Goal: Task Accomplishment & Management: Complete application form

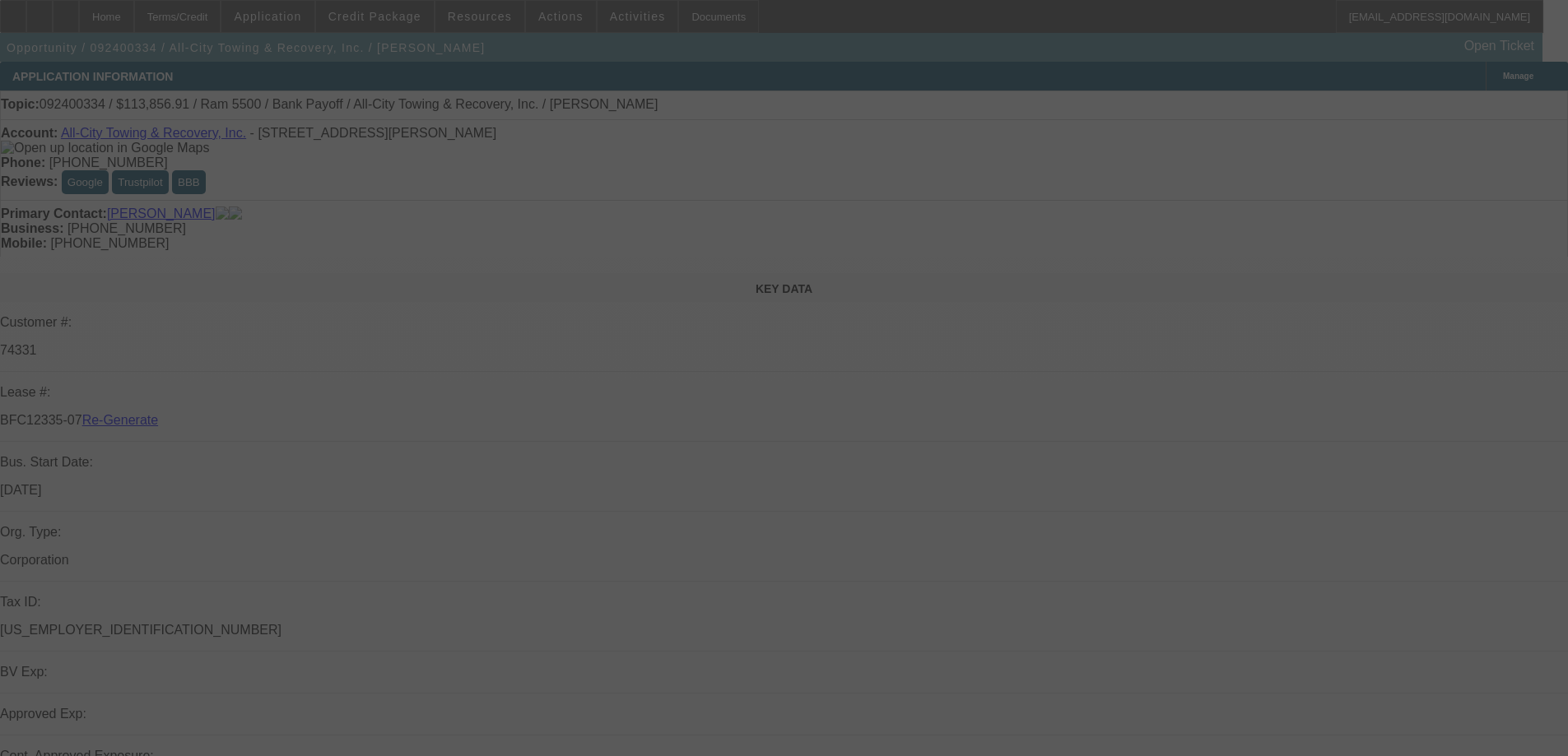
select select "3"
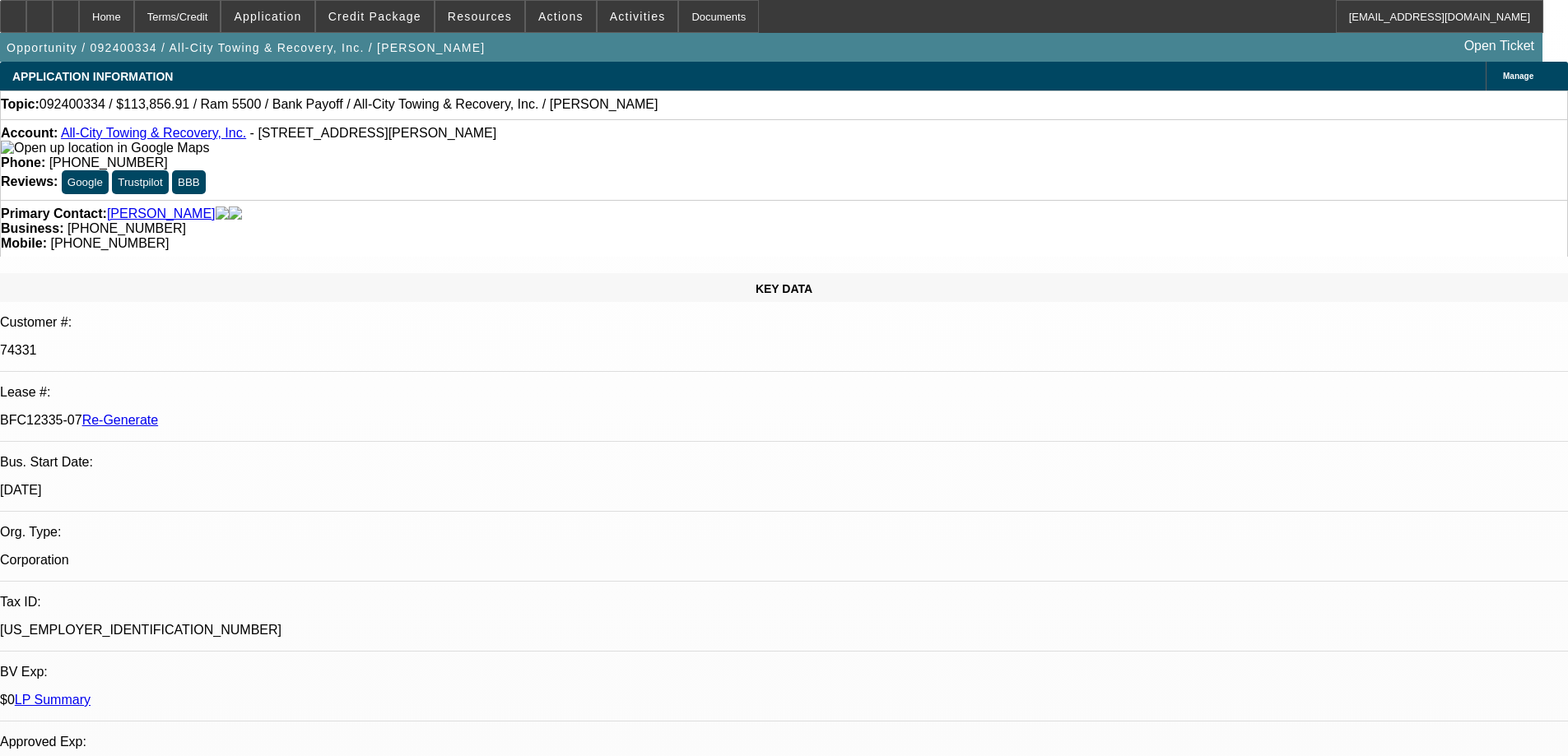
select select "0"
select select "6"
click at [14, 19] on div at bounding box center [13, 17] width 26 height 33
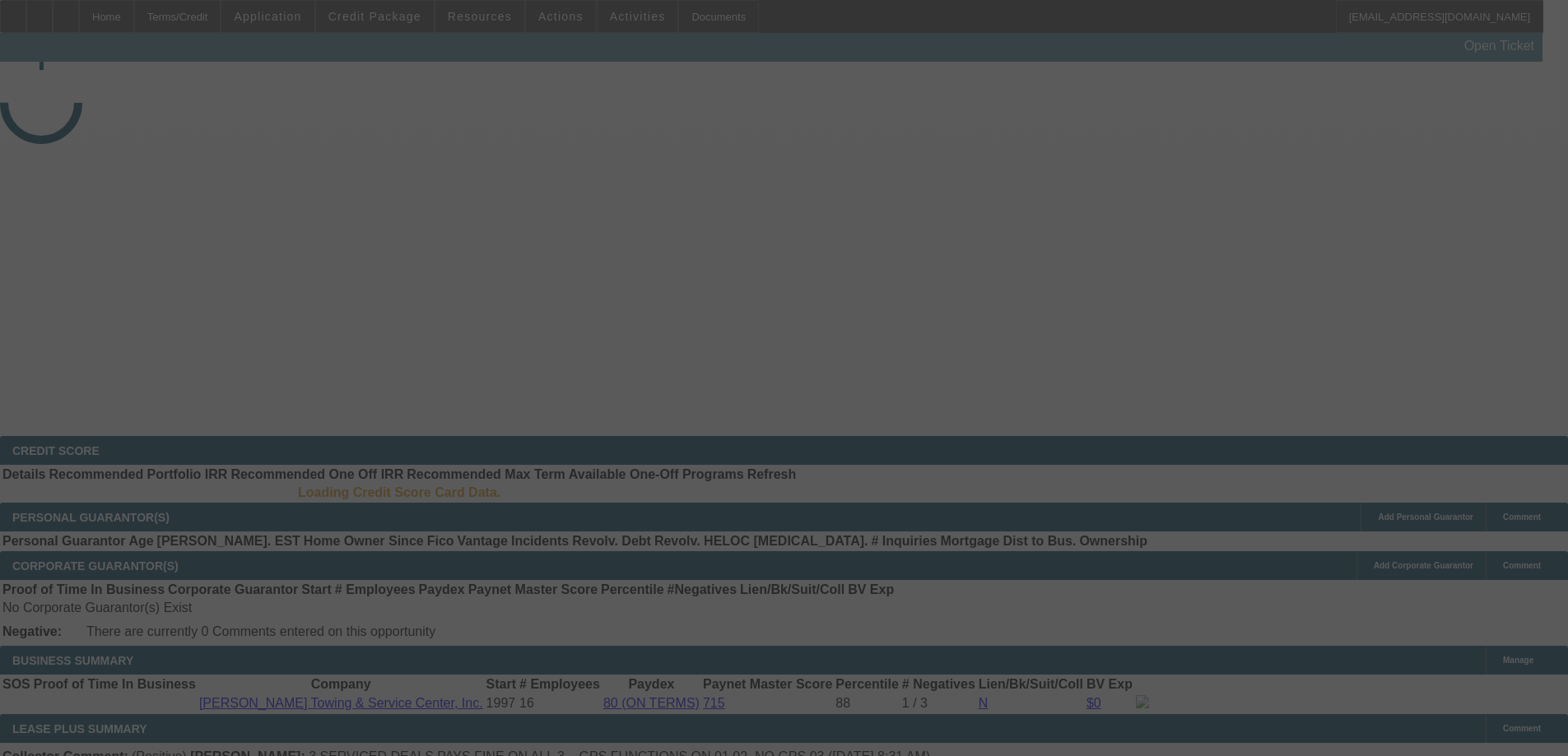
select select "3"
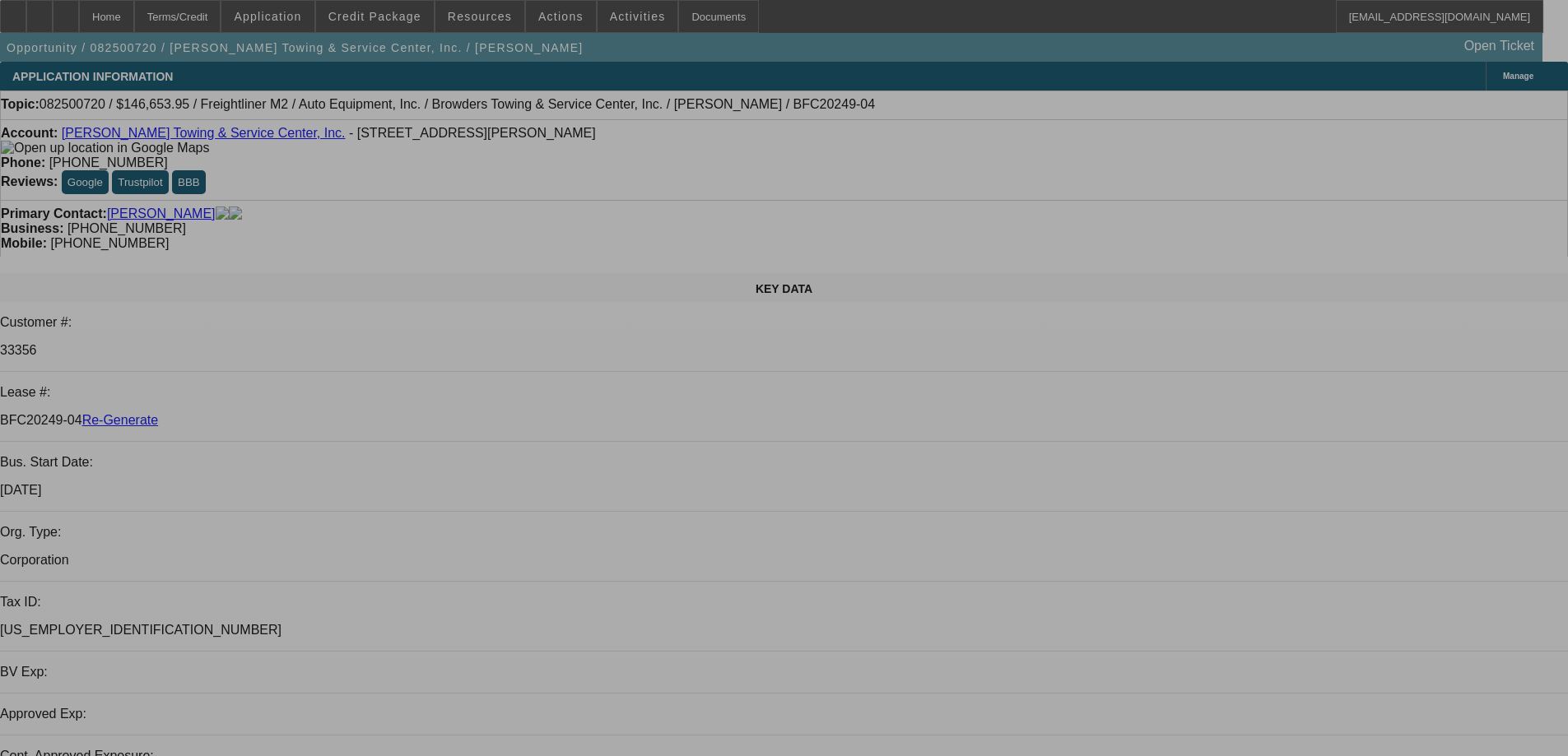
select select "0"
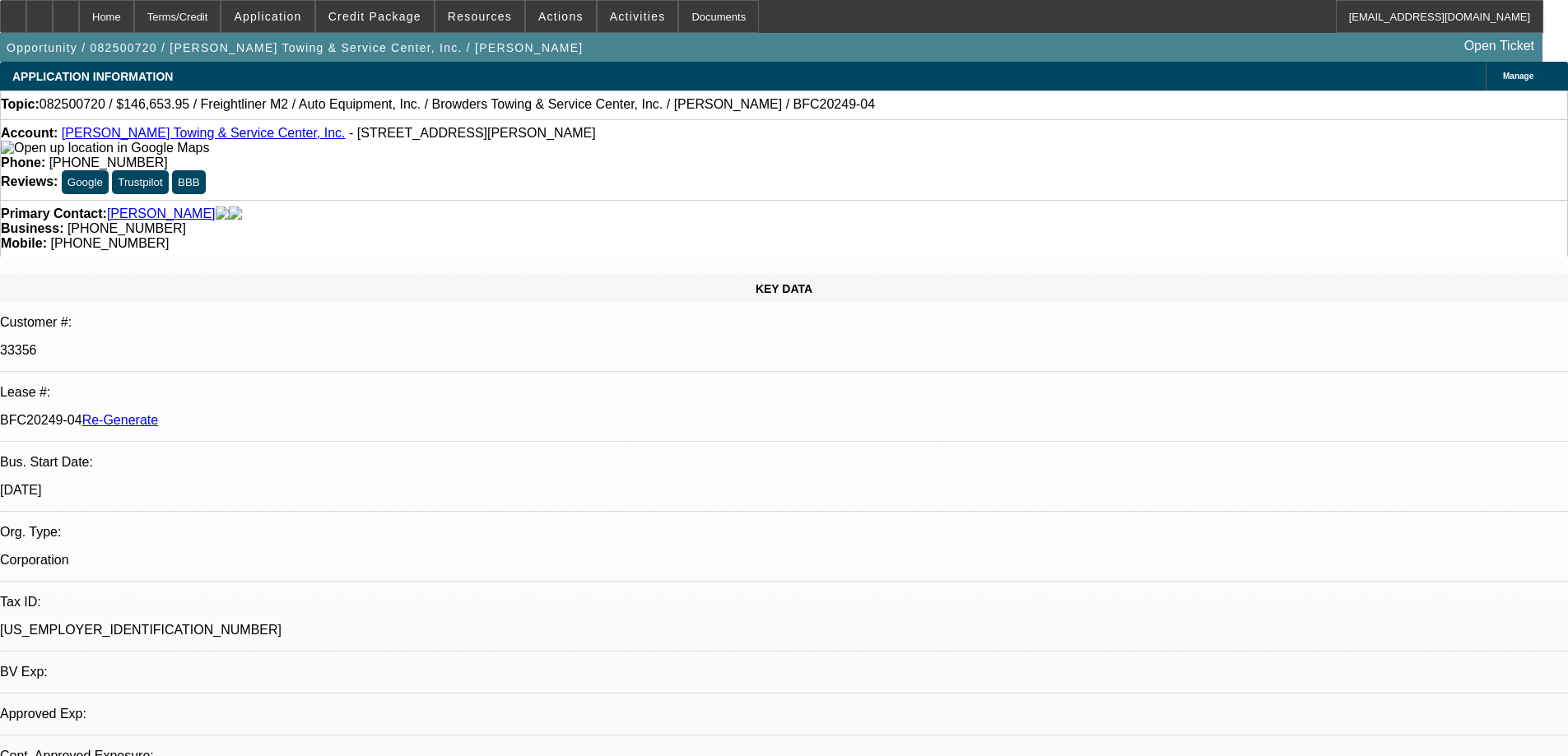
select select "2"
select select "0"
select select "6"
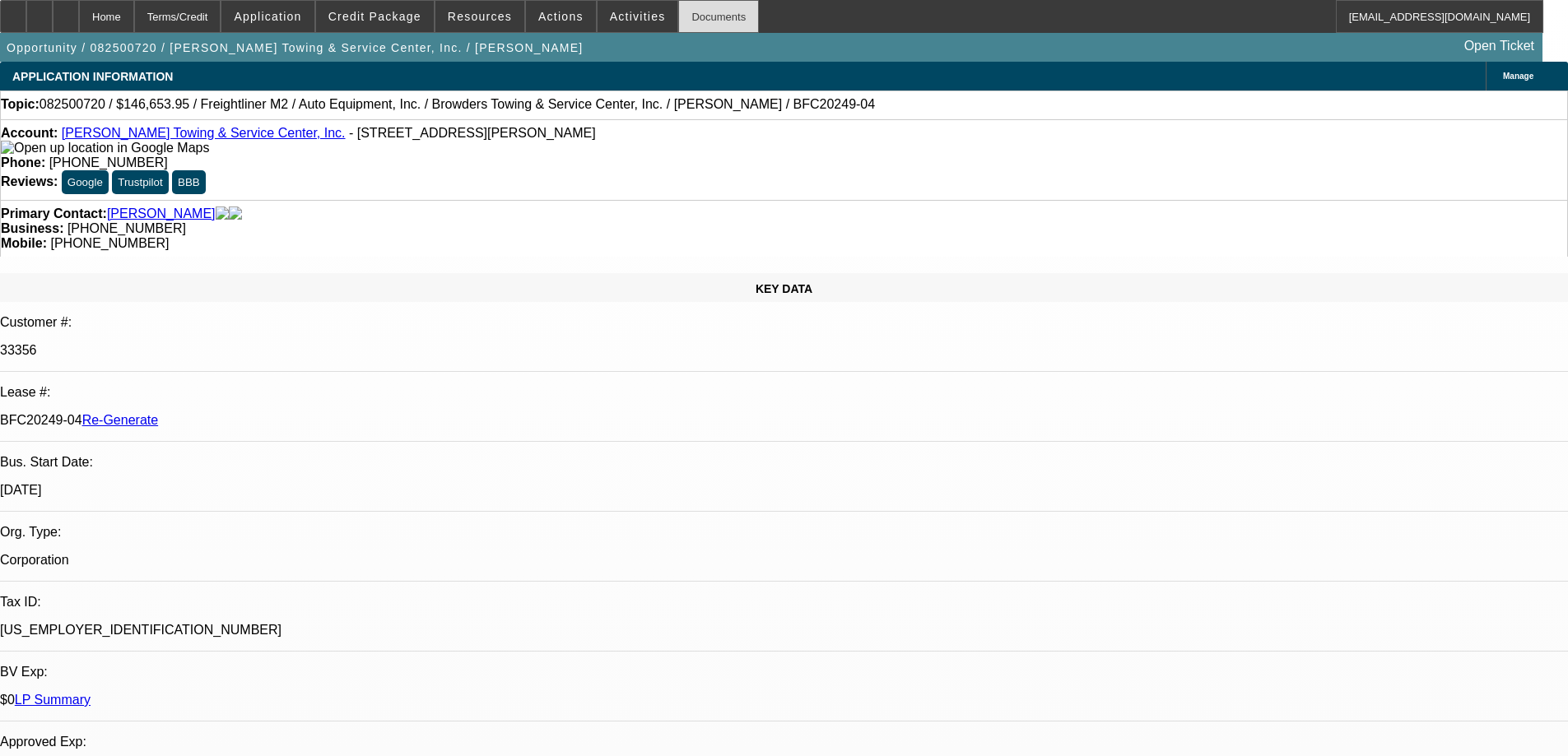
click at [682, 18] on div "Documents" at bounding box center [719, 17] width 80 height 33
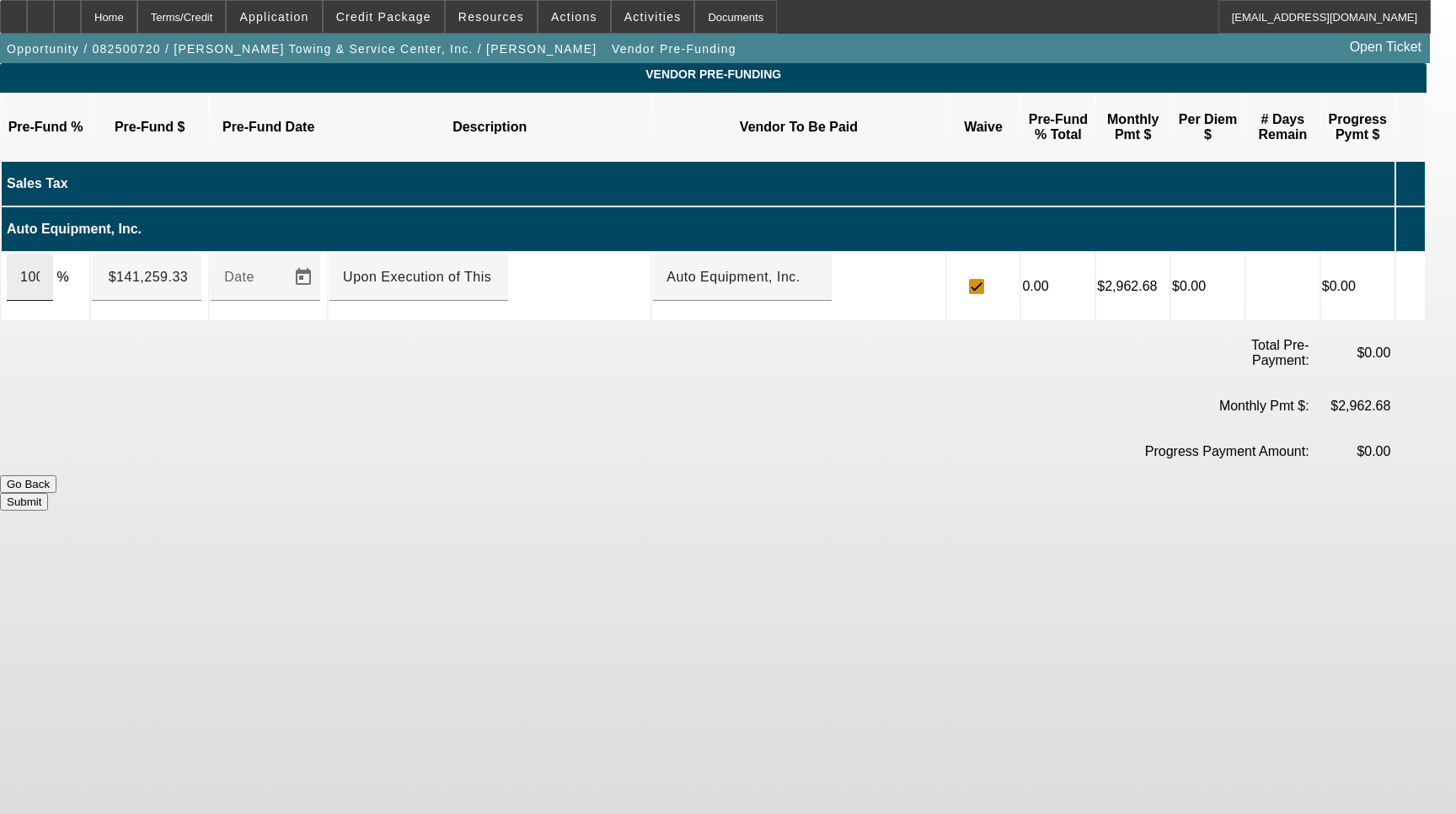
click at [53, 254] on div "100" at bounding box center [30, 277] width 47 height 47
type input "$140,810.33"
click at [48, 493] on button "Submit" at bounding box center [24, 502] width 48 height 18
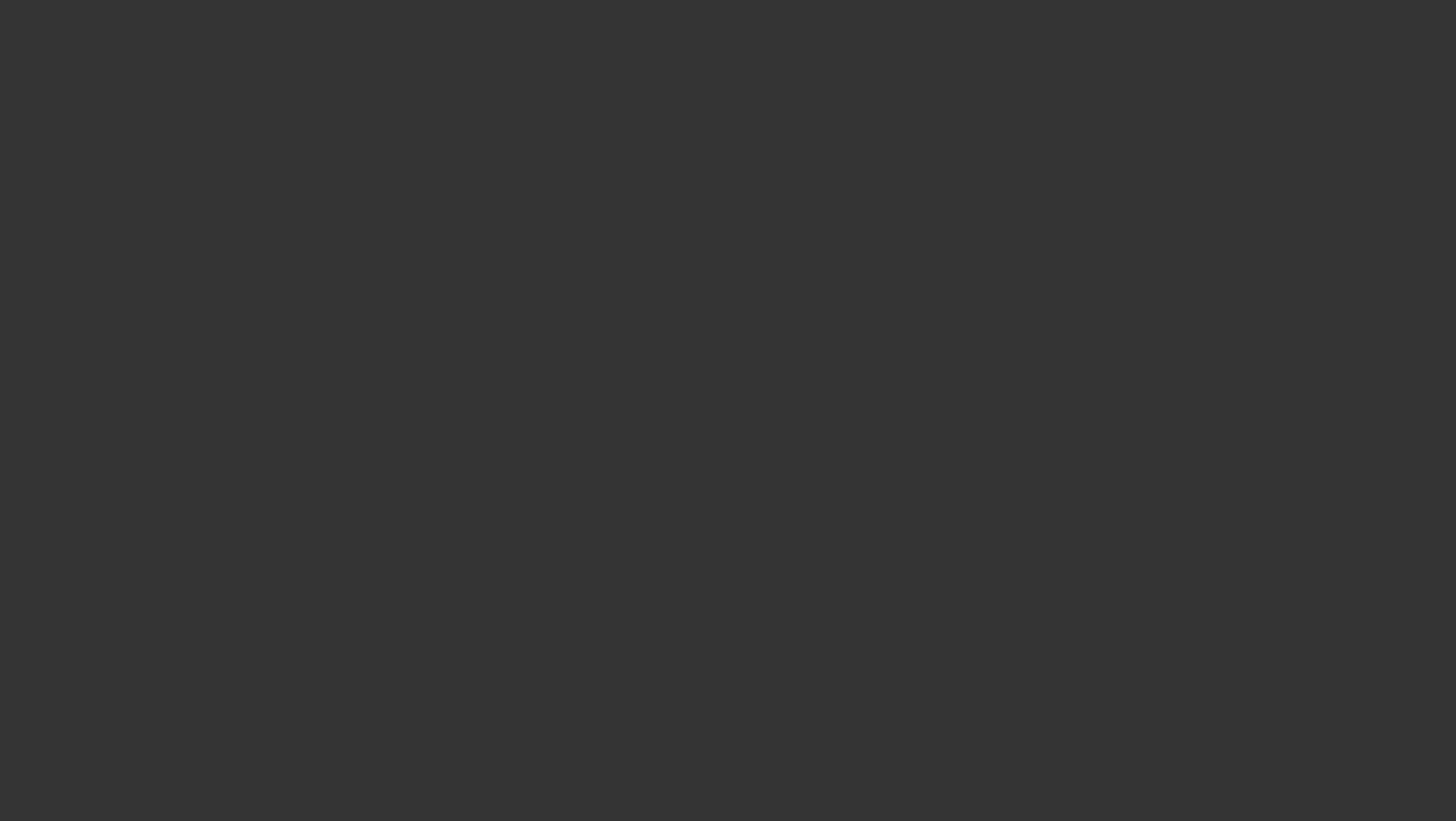
select select "3"
select select "0"
select select "2"
select select "0"
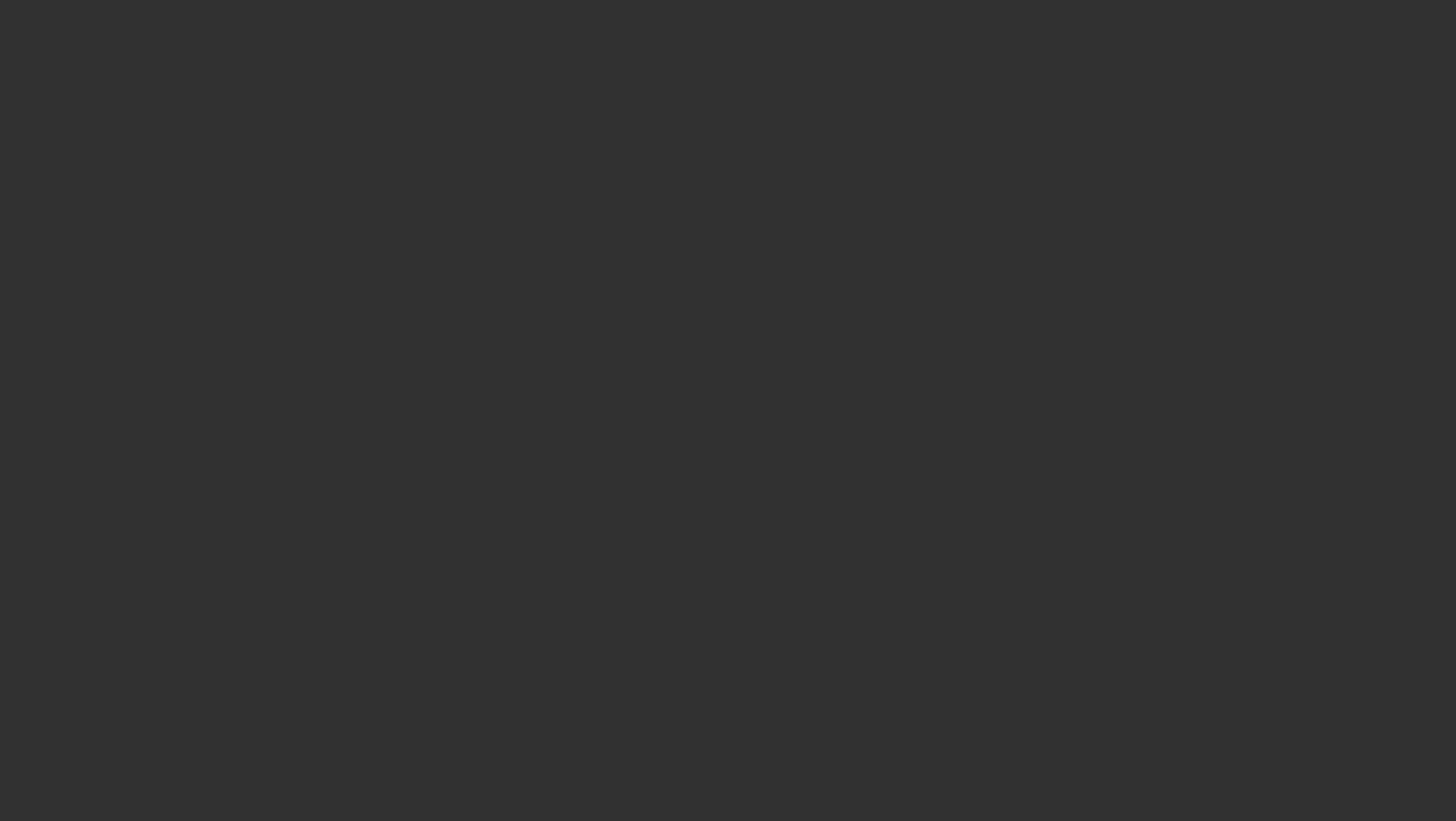
select select "6"
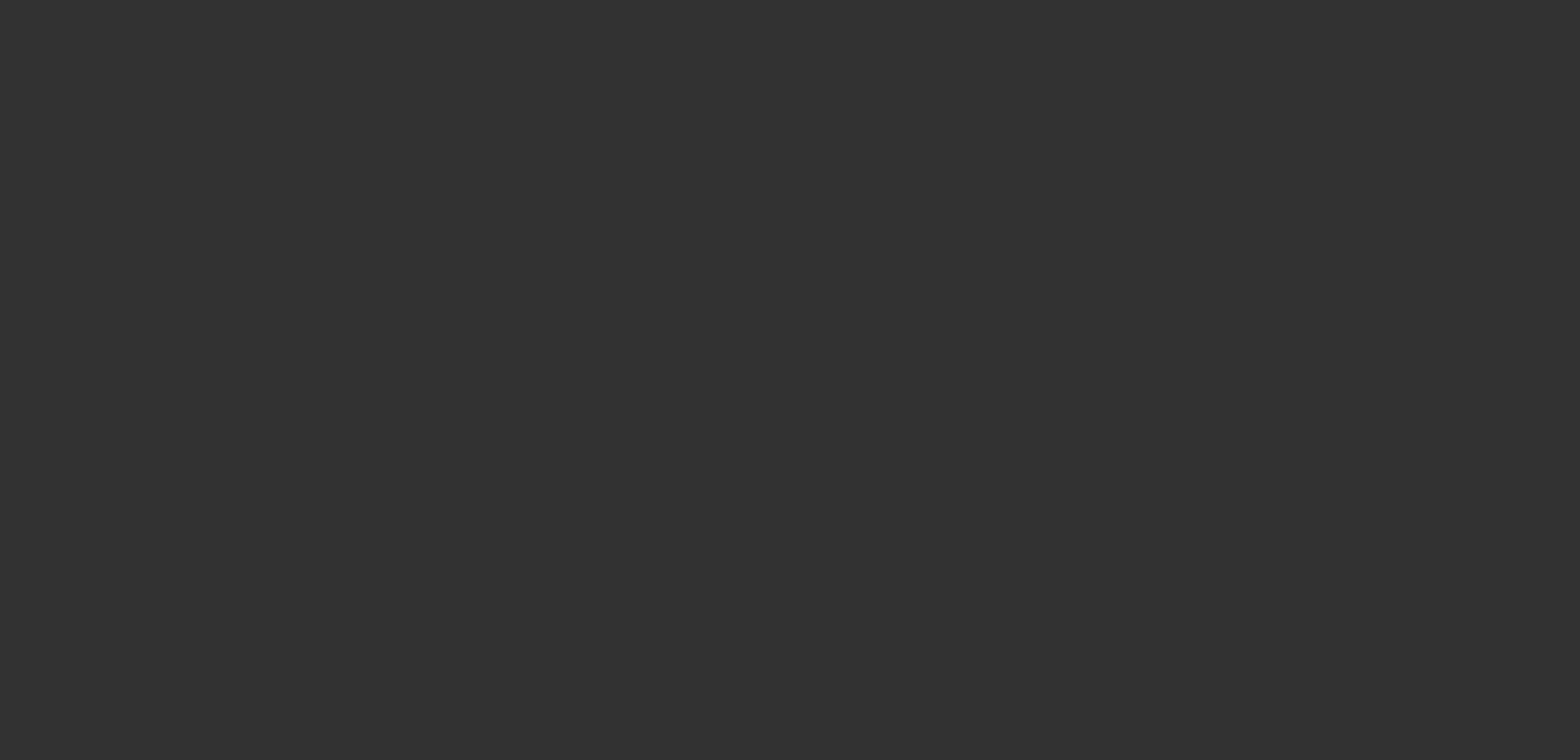
select select "3"
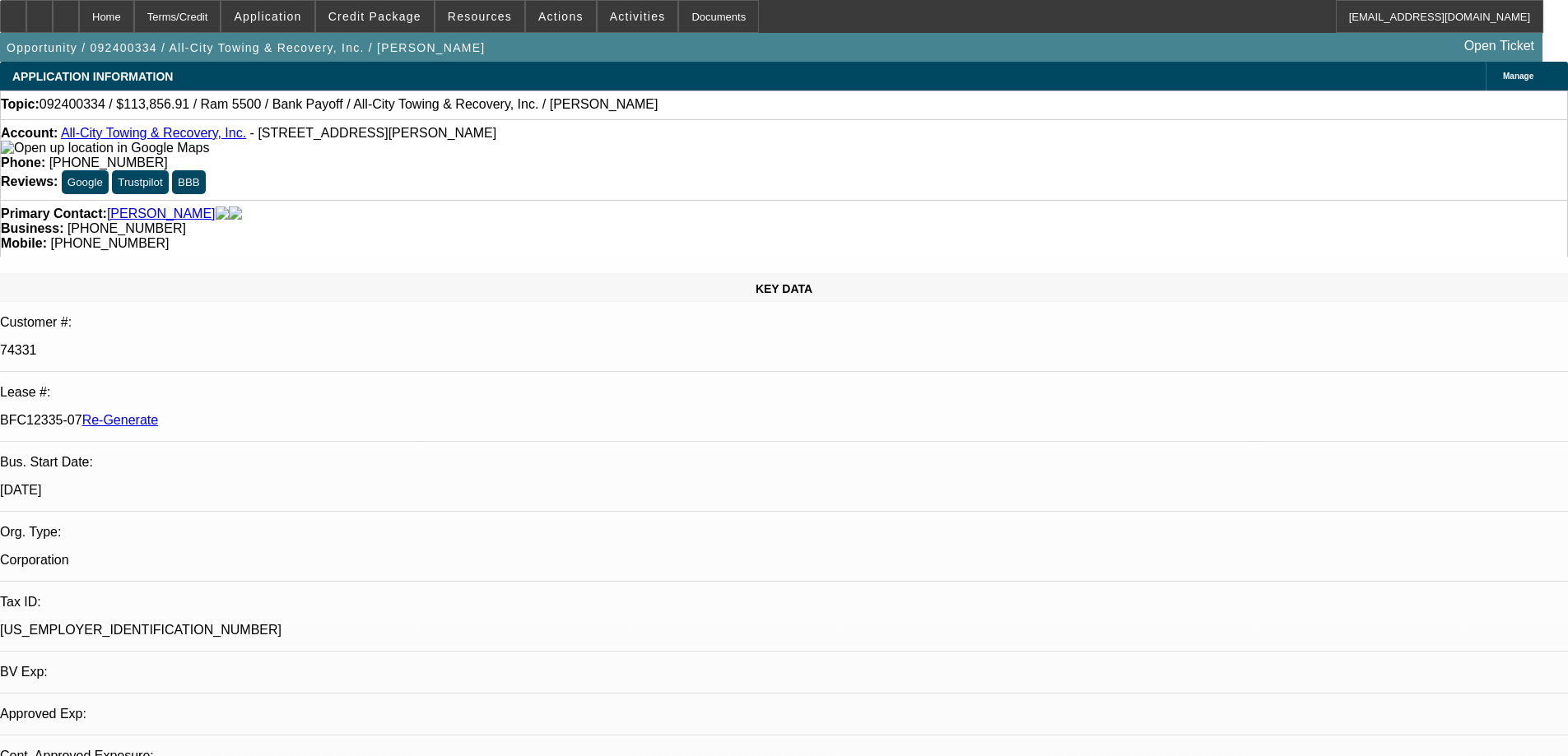
select select "0"
select select "6"
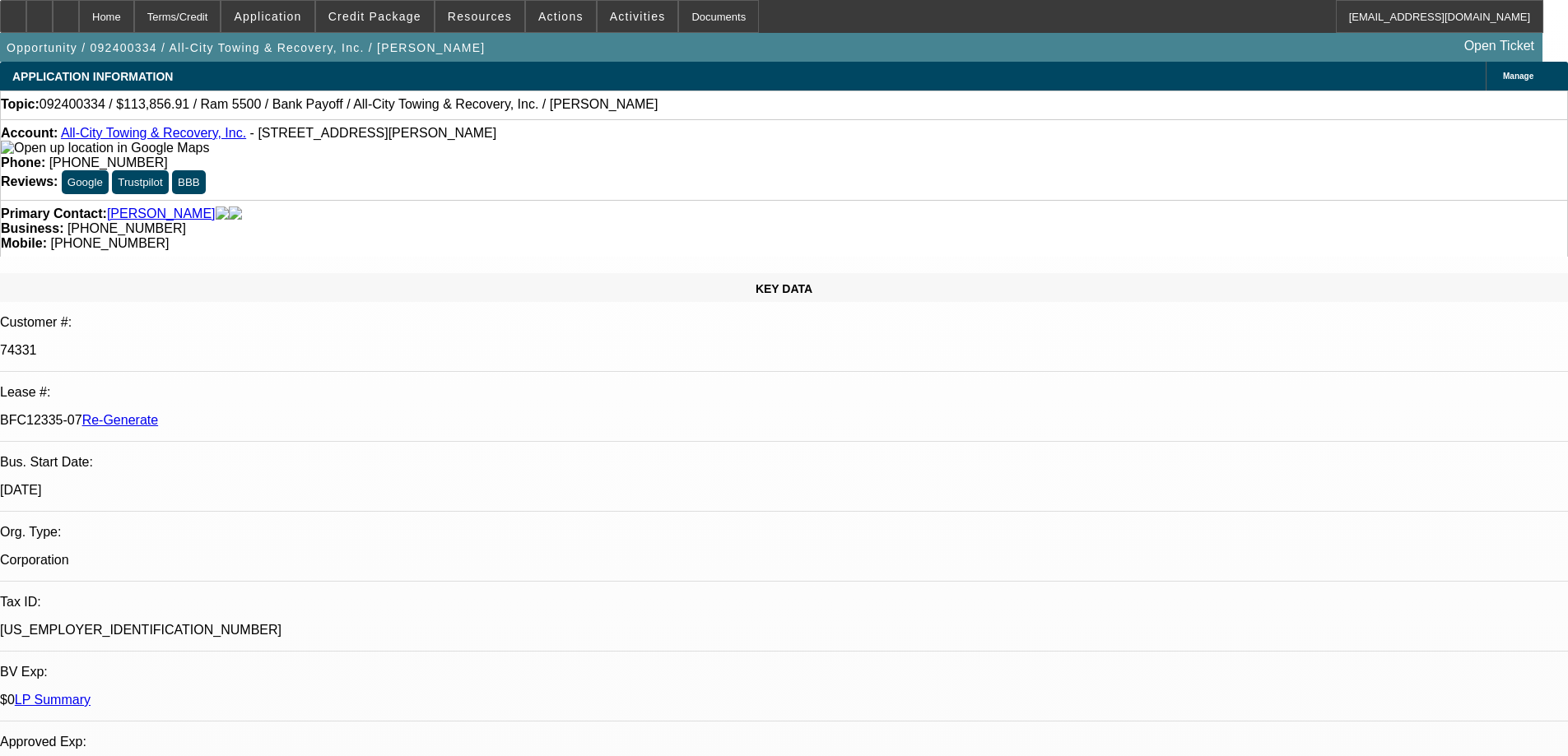
click at [539, 15] on span "Actions" at bounding box center [561, 16] width 45 height 13
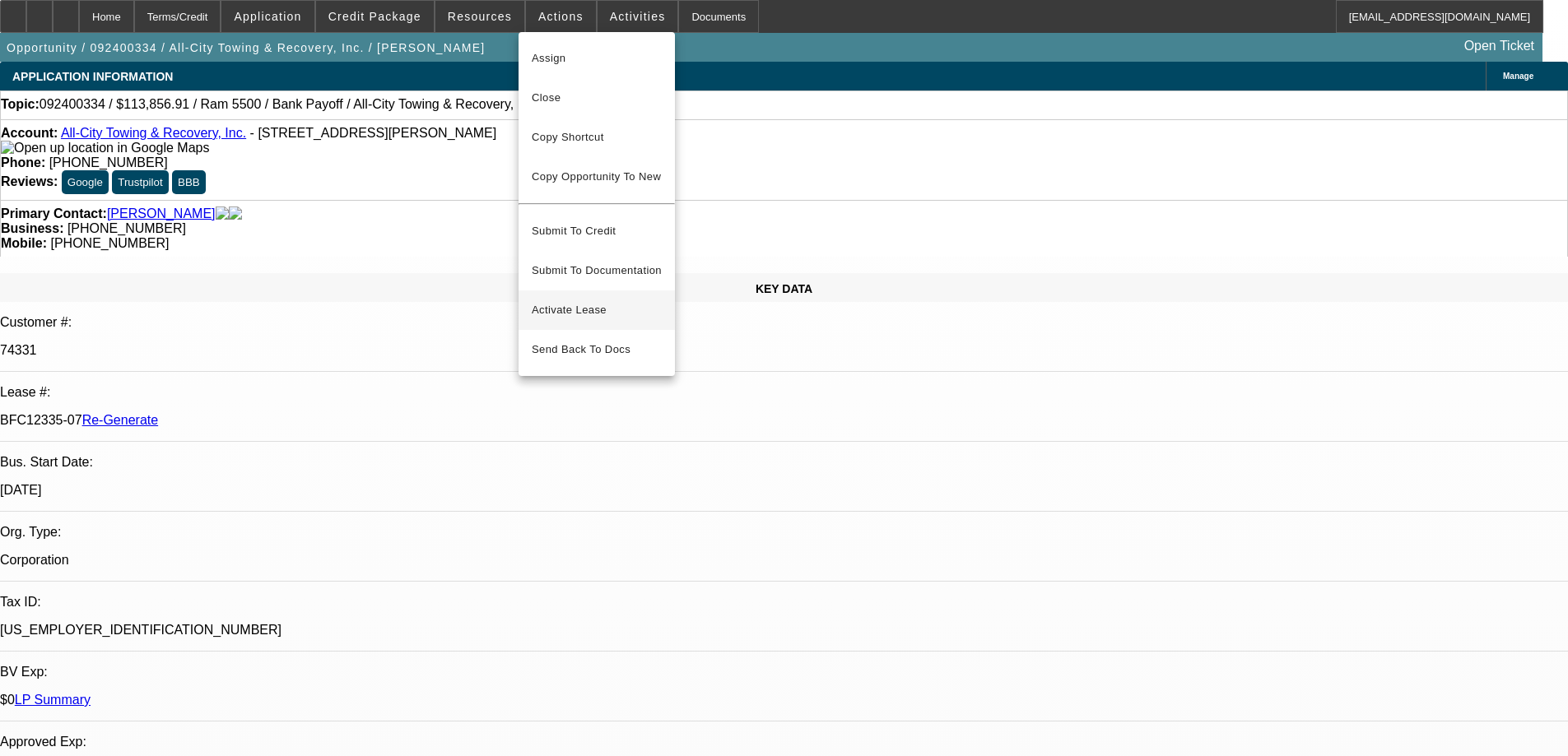
click at [597, 306] on span "Activate Lease" at bounding box center [597, 310] width 130 height 20
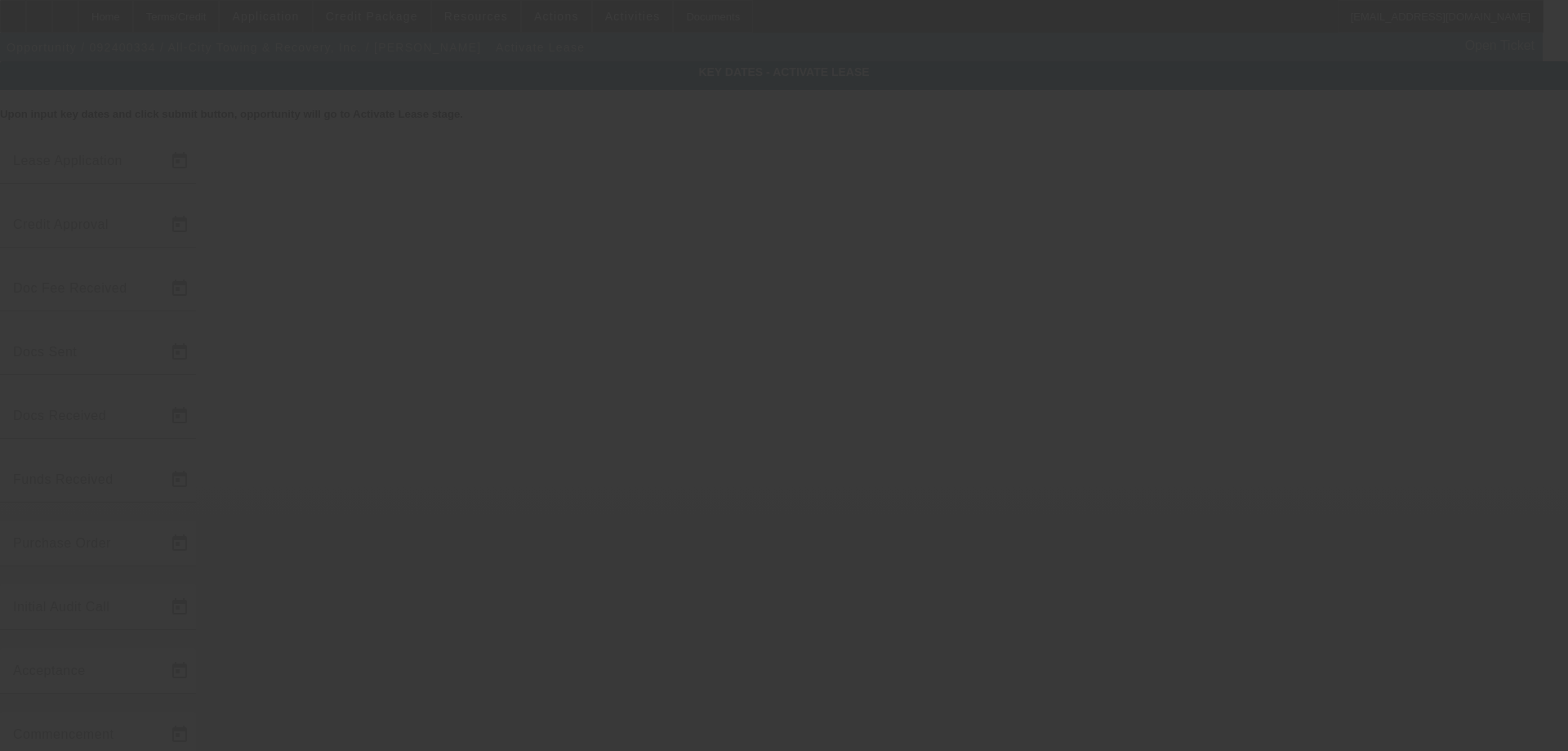
type input "9/13/2024"
type input "9/2/2025"
type input "9/3/2025"
type input "9/2/2025"
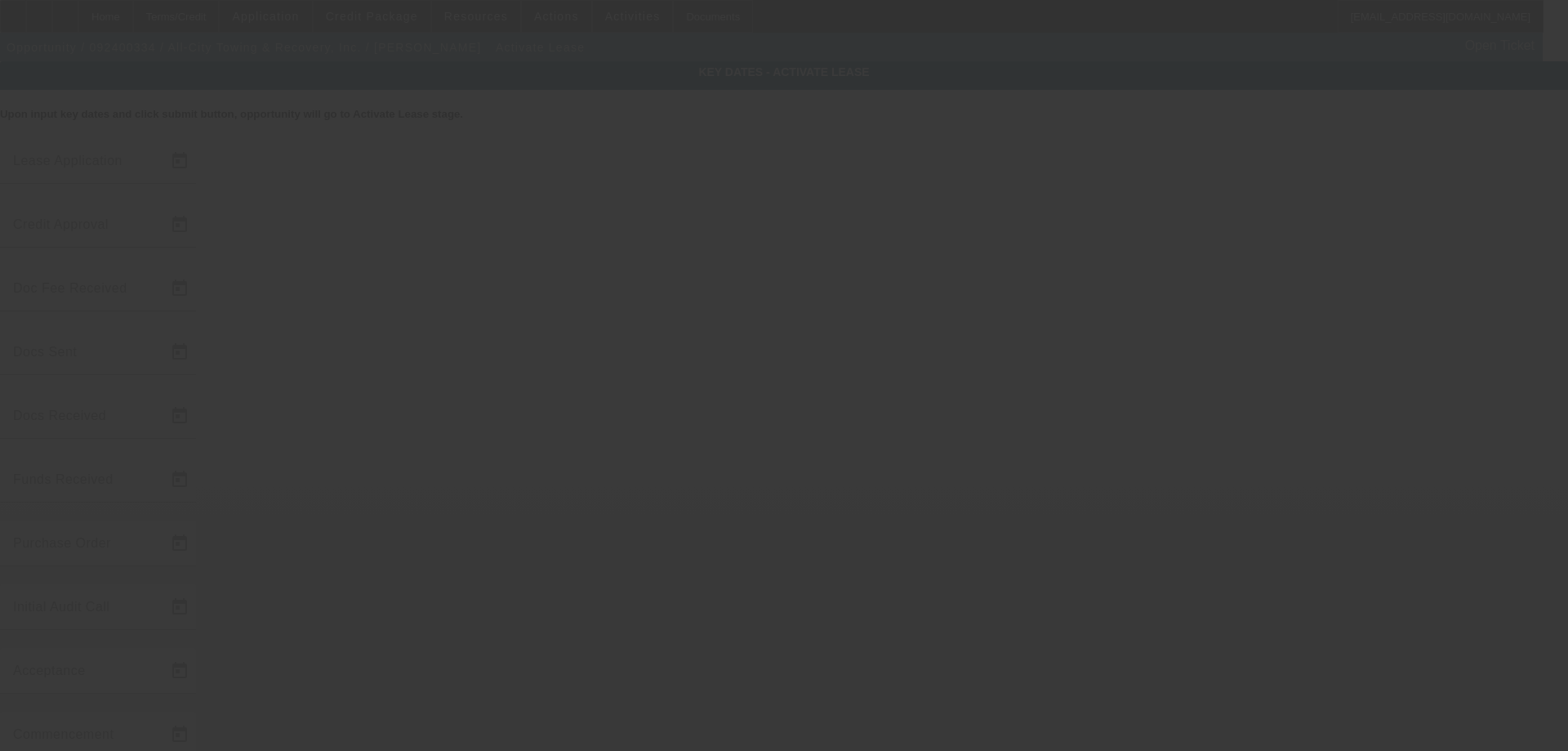
type input "9/3/2025"
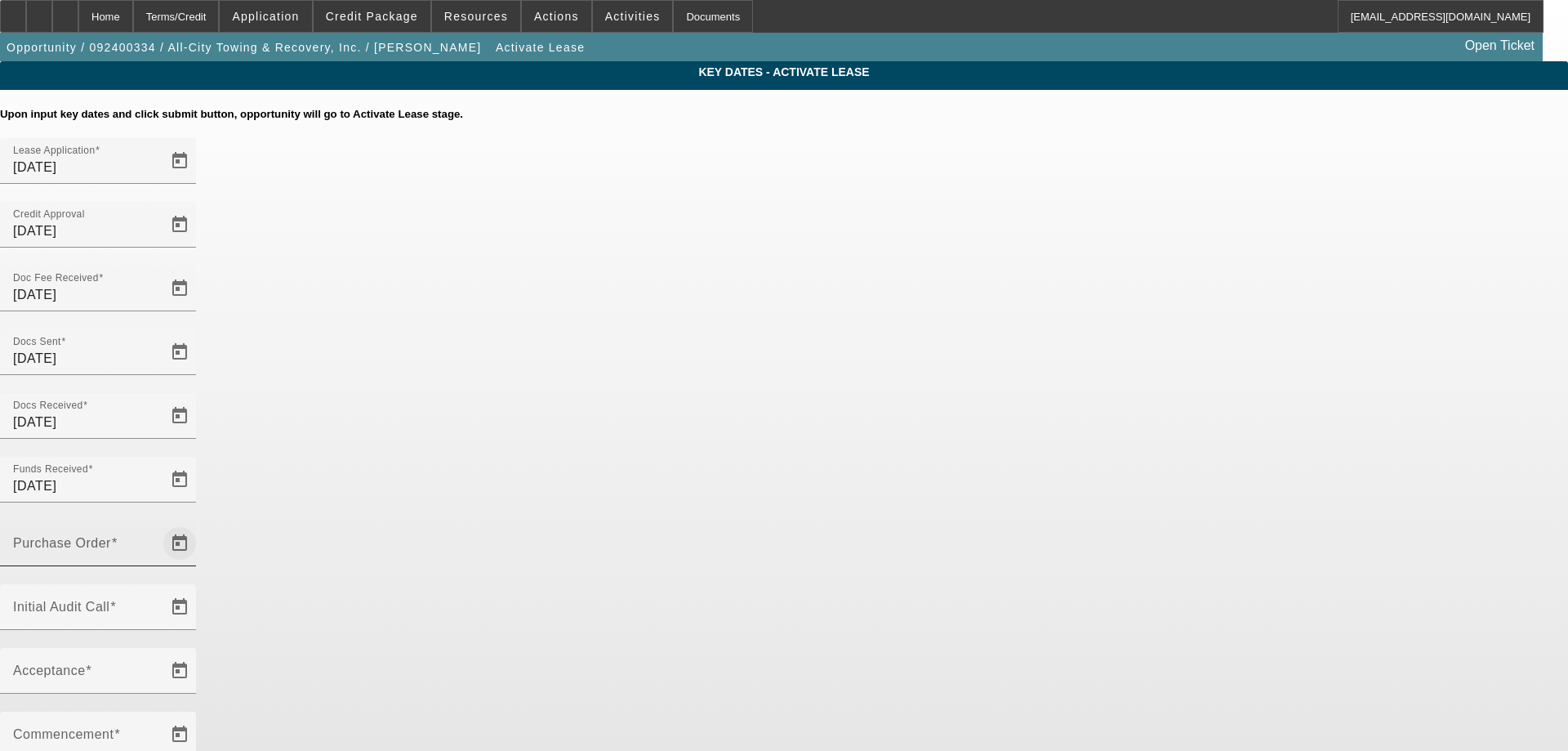
click at [199, 524] on span "Open calendar" at bounding box center [179, 543] width 39 height 39
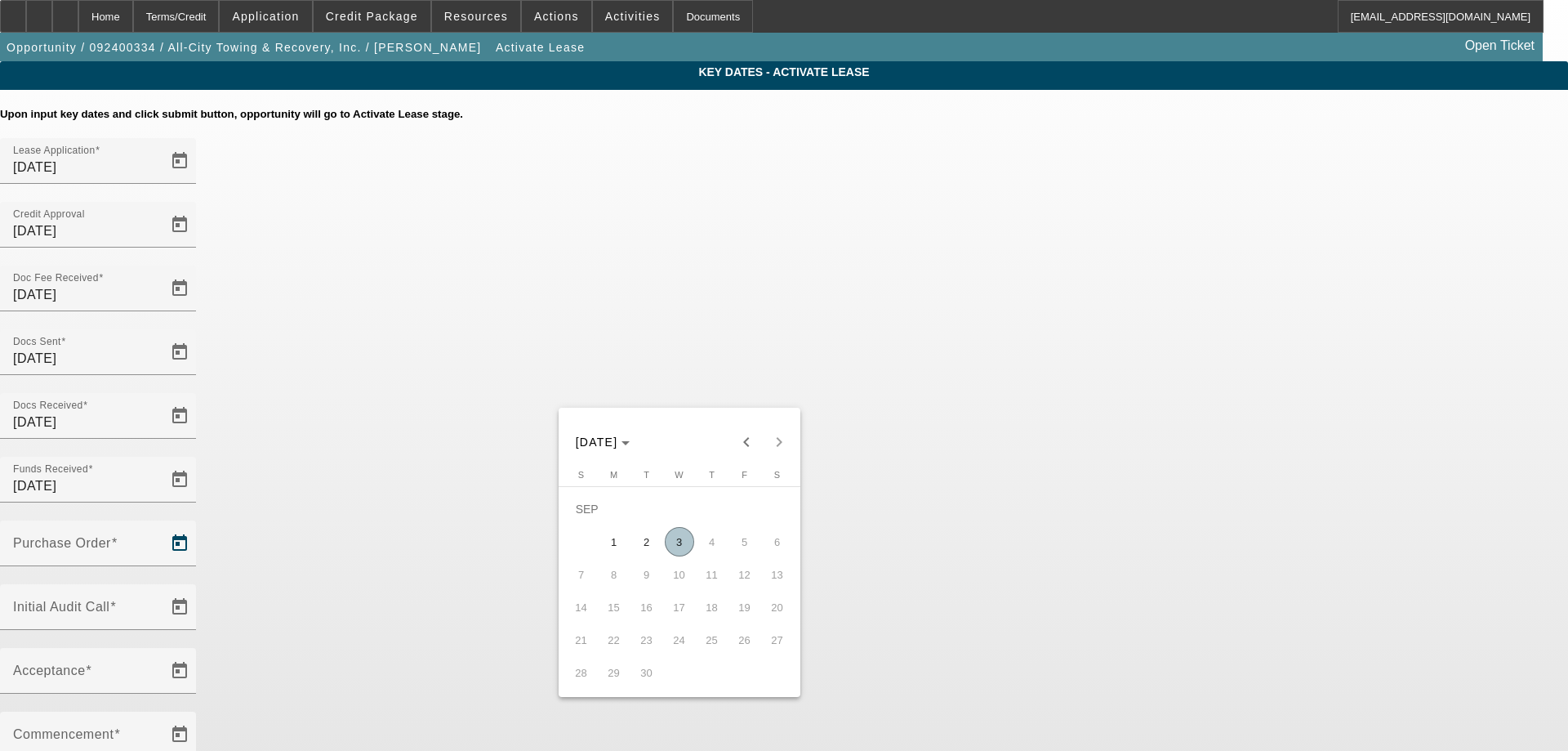
click at [673, 544] on span "3" at bounding box center [680, 542] width 29 height 29
type input "9/3/2025"
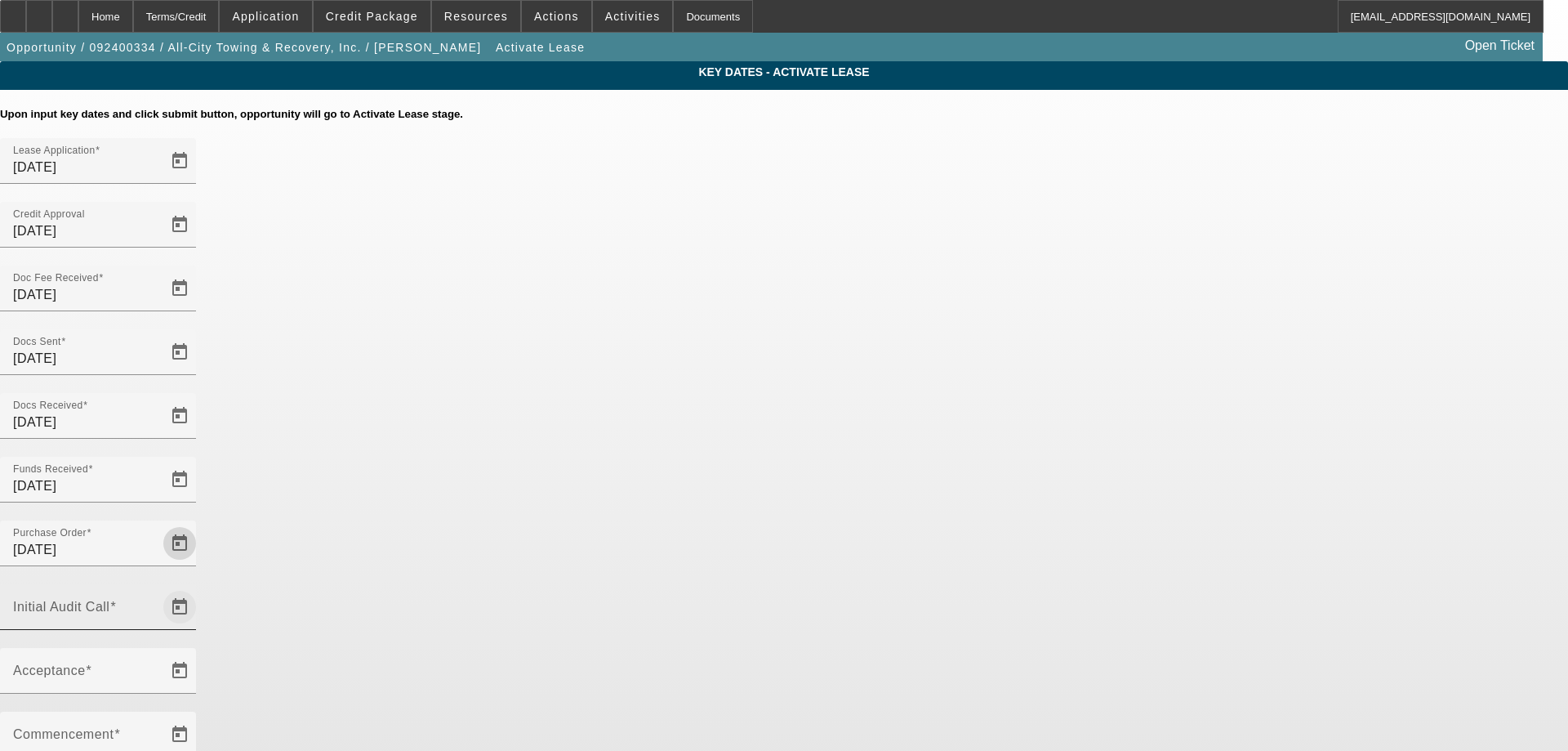
click at [199, 588] on span "Open calendar" at bounding box center [179, 607] width 39 height 39
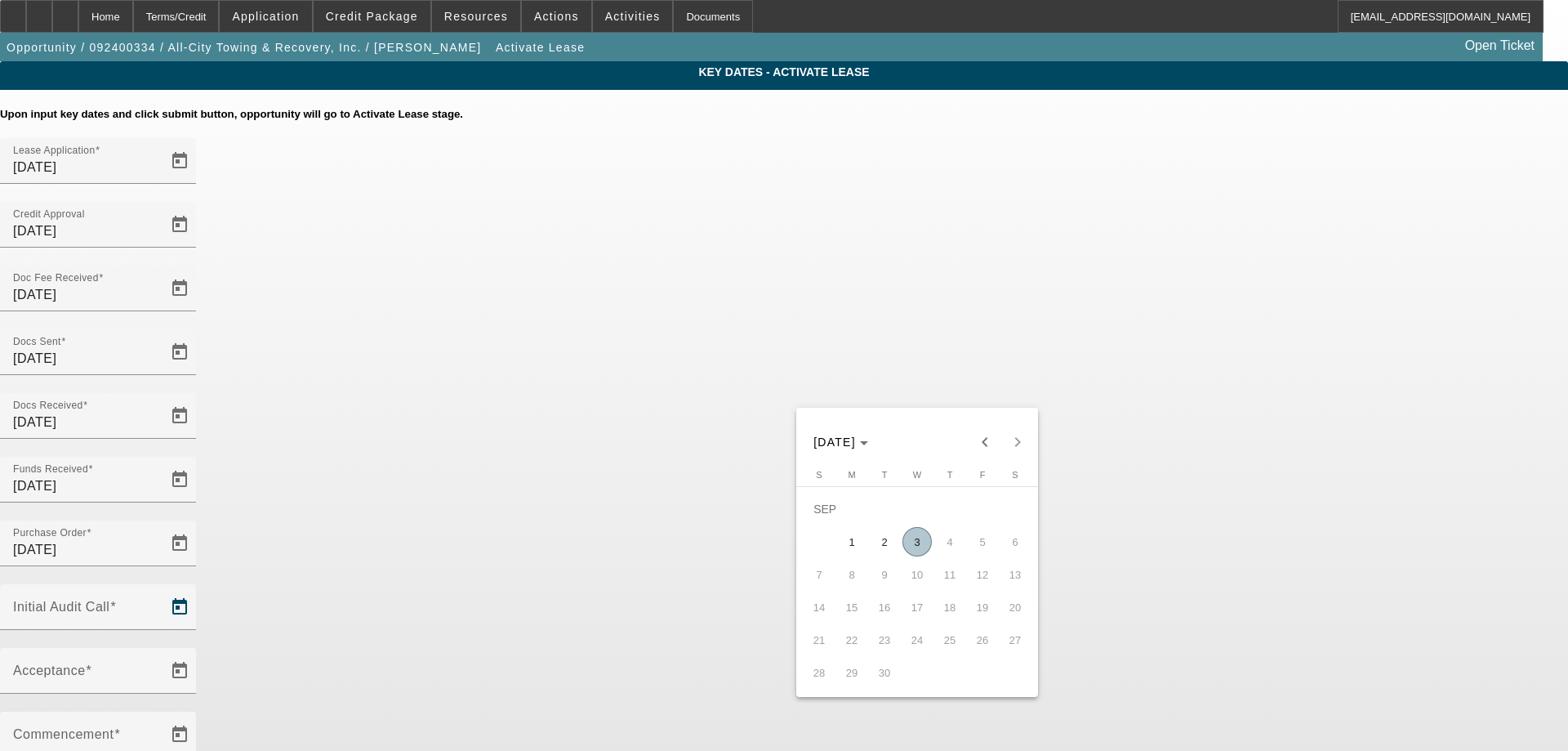
click at [924, 546] on span "3" at bounding box center [917, 542] width 29 height 29
type input "9/3/2025"
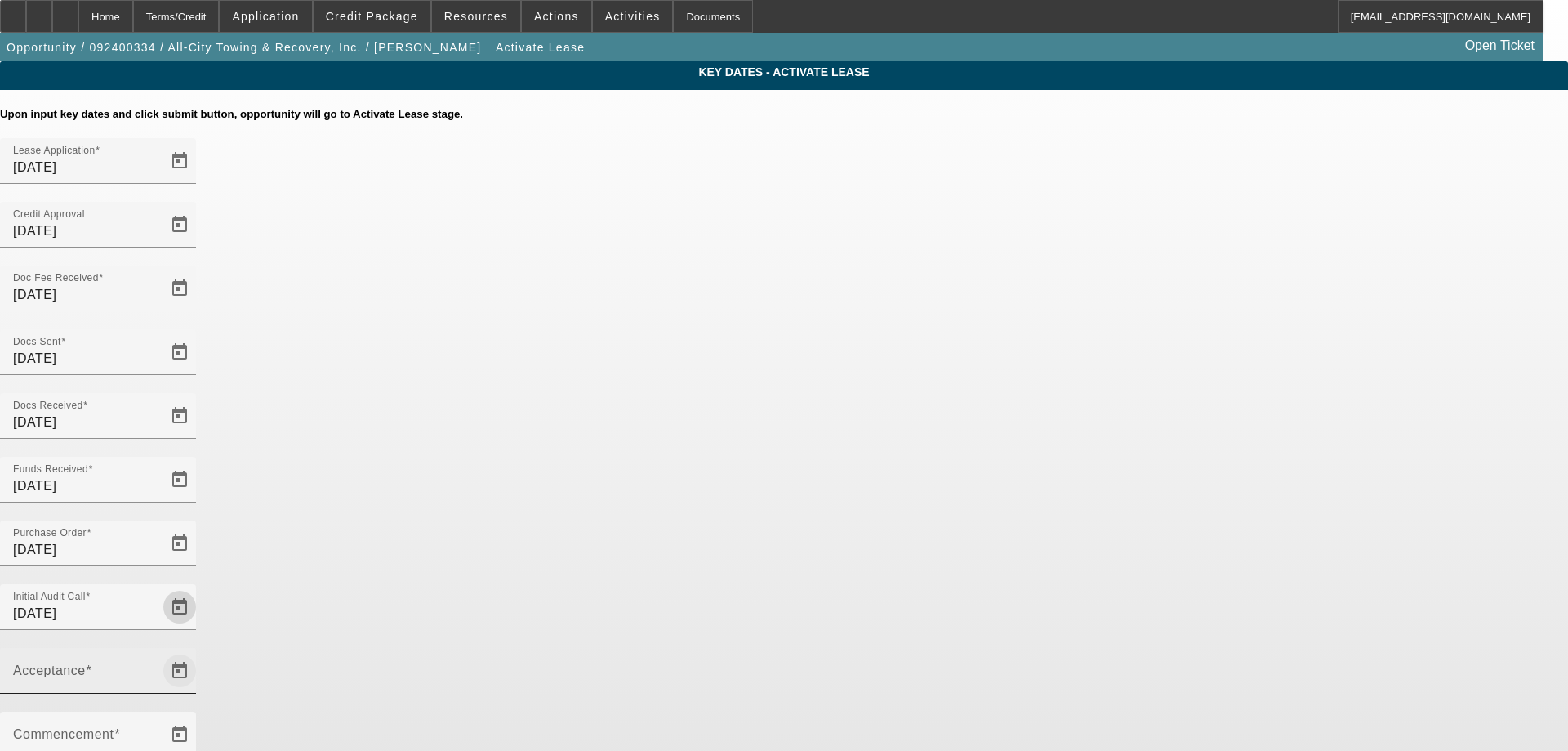
click at [199, 651] on span "Open calendar" at bounding box center [179, 670] width 39 height 39
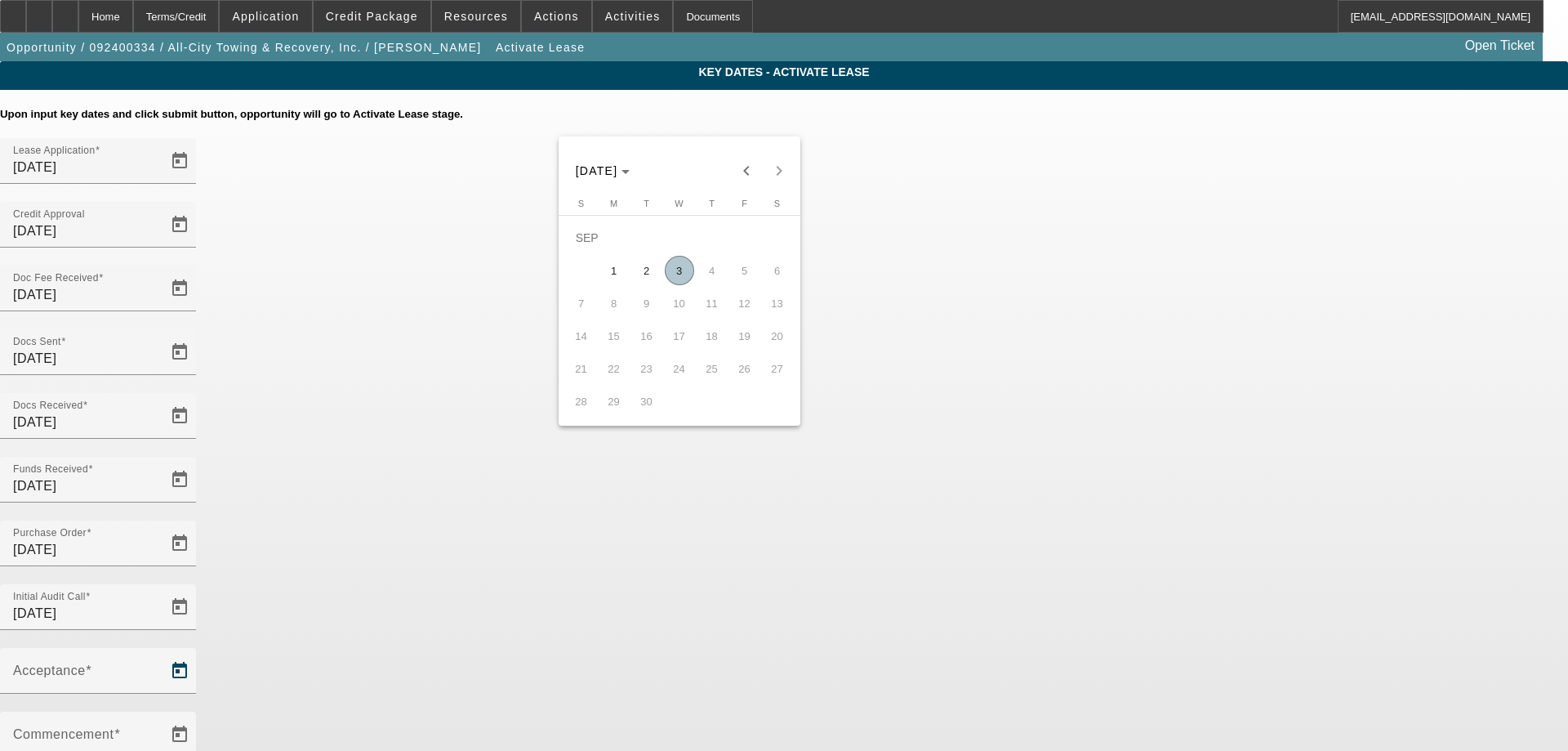
click at [691, 277] on span "3" at bounding box center [680, 271] width 29 height 29
type input "9/3/2025"
type input "10/1/2025"
type input "11/1/2025"
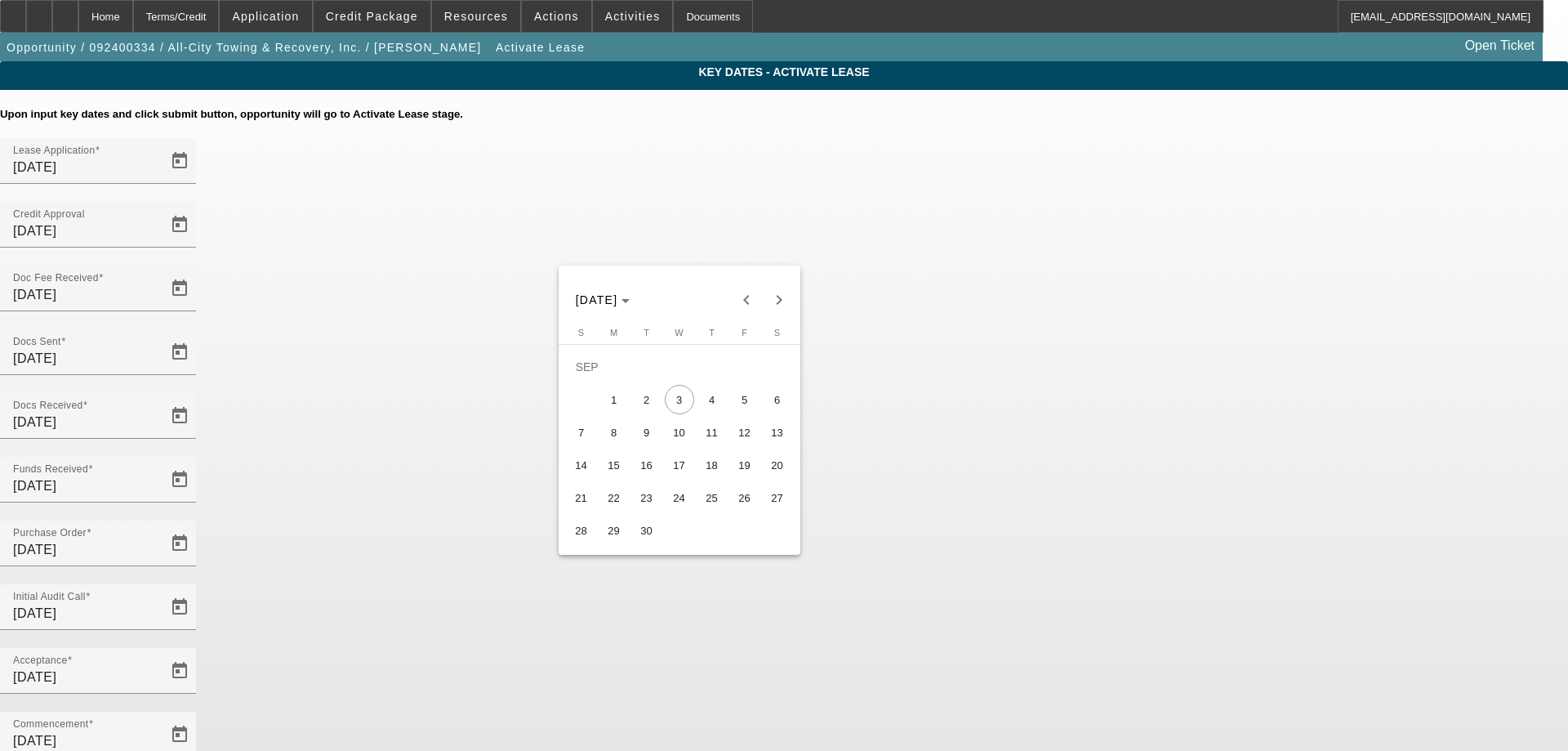
click at [617, 437] on span "8" at bounding box center [615, 433] width 29 height 29
type input "9/8/2025"
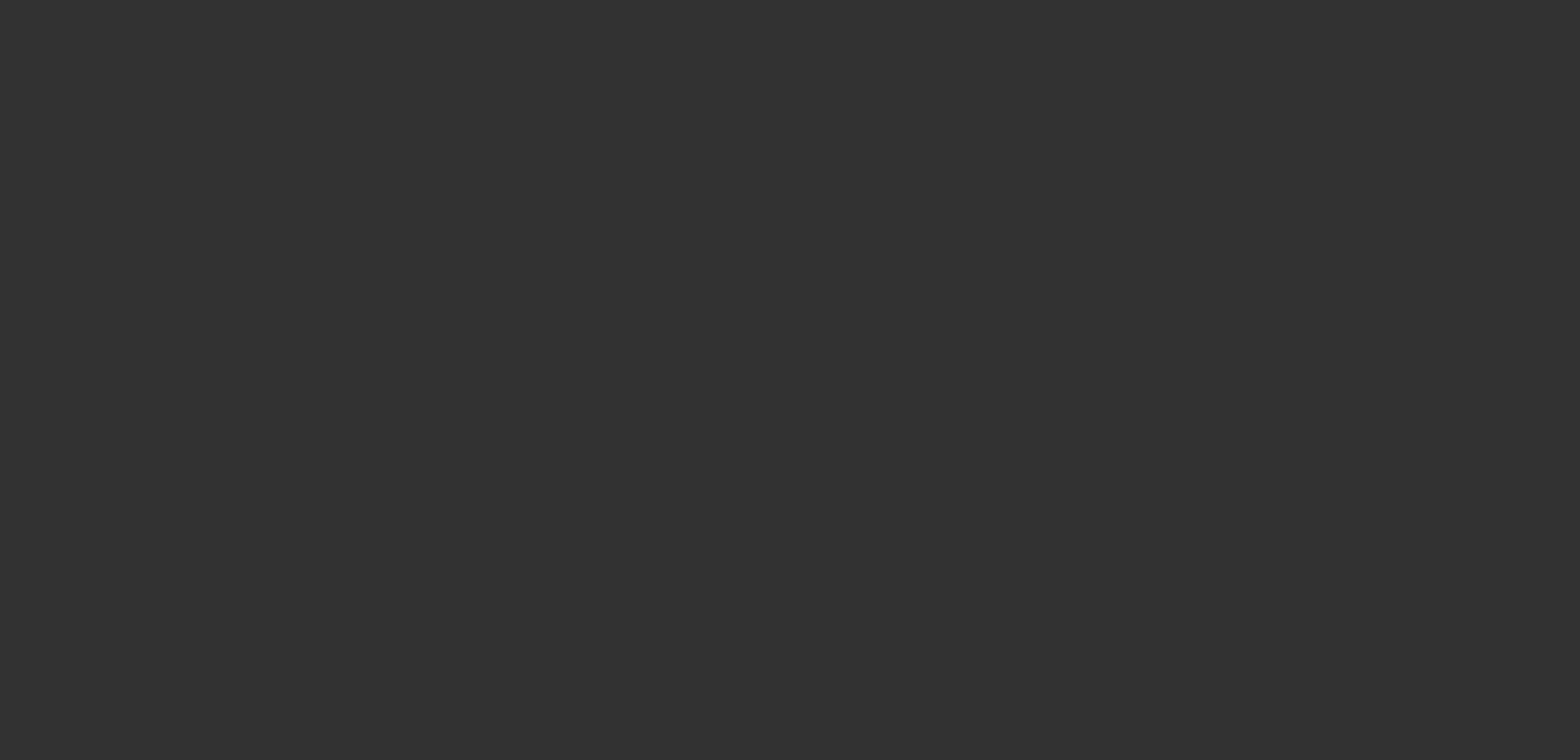
select select "4"
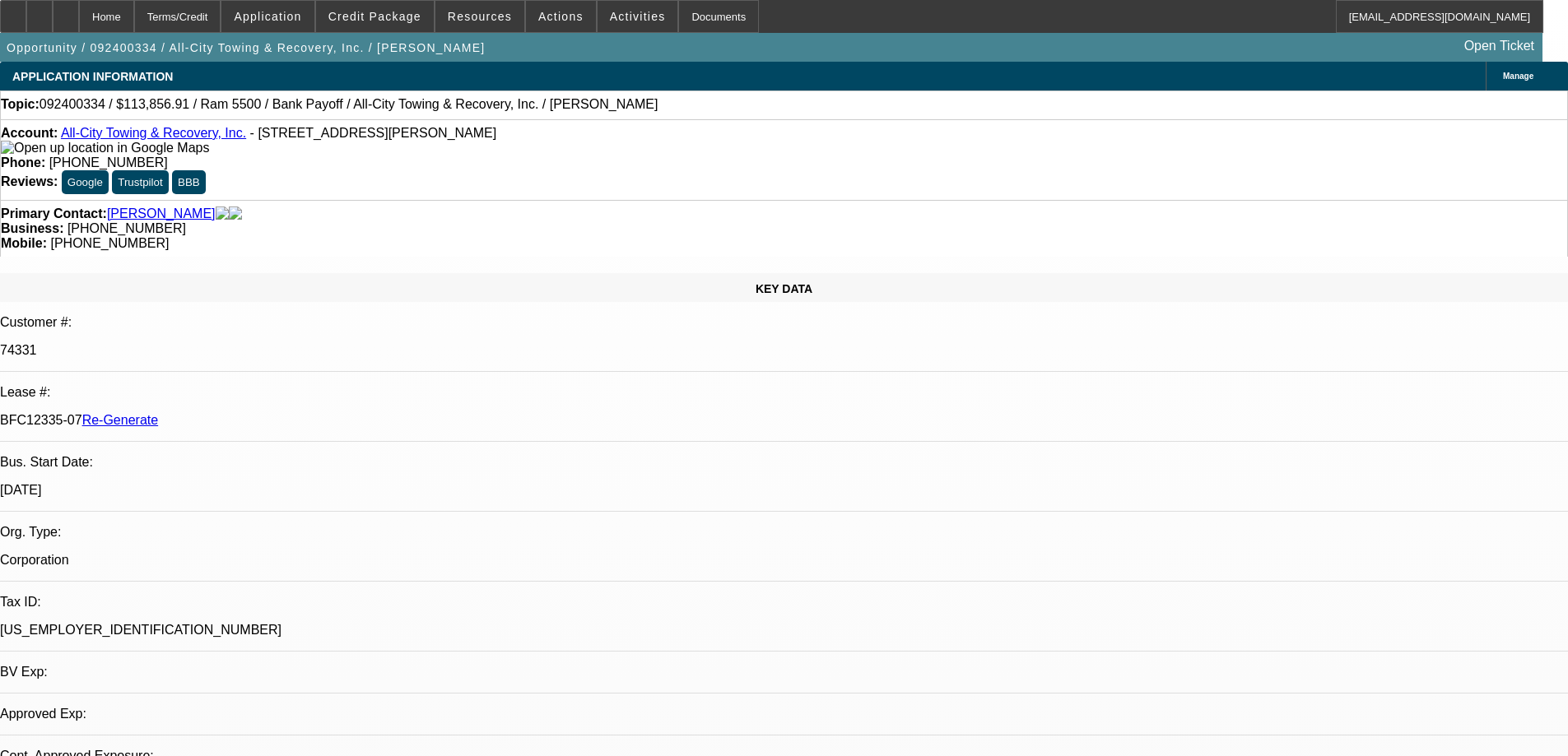
select select "0"
select select "6"
click at [393, 22] on span "Credit Package" at bounding box center [375, 16] width 93 height 13
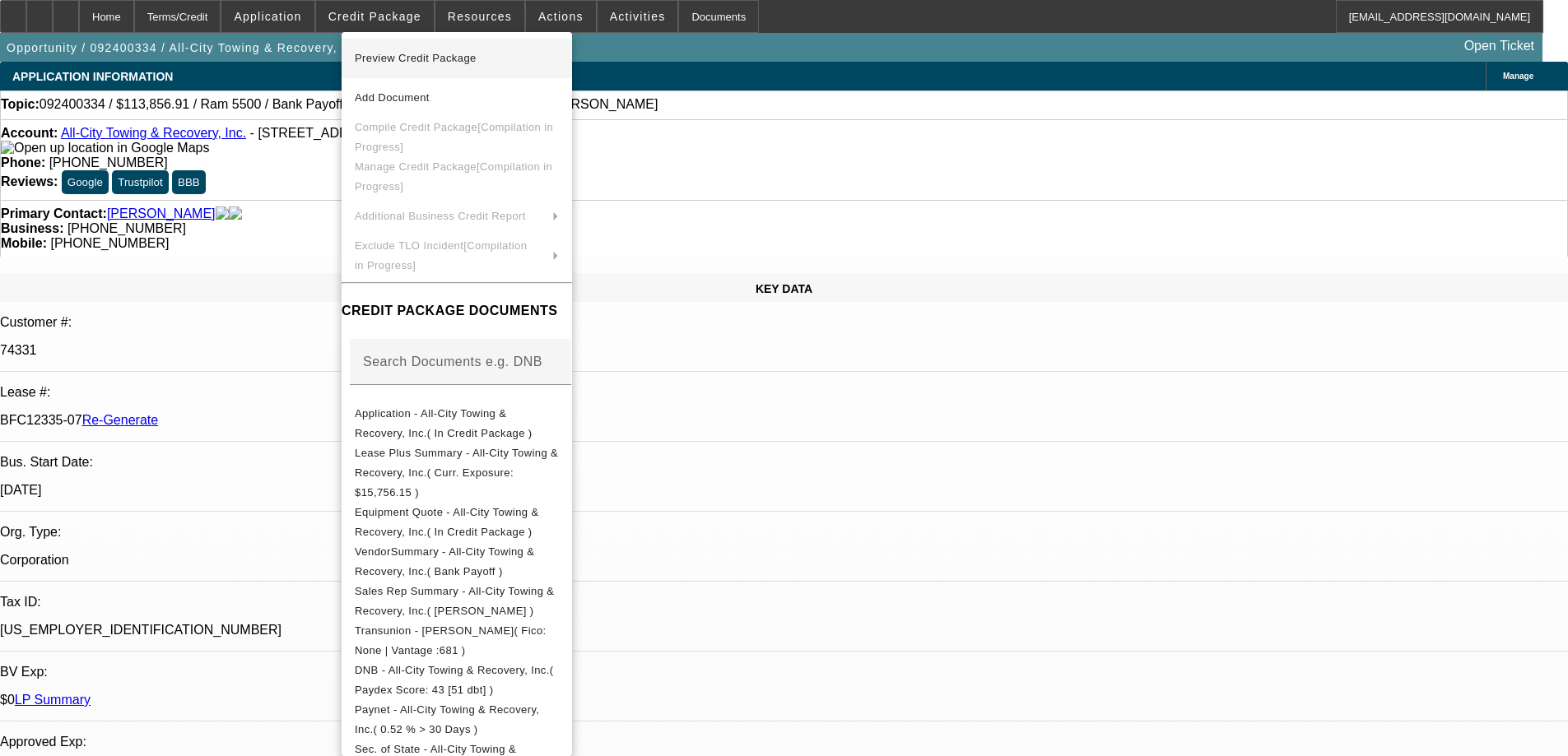
click at [405, 58] on span "Preview Credit Package" at bounding box center [415, 58] width 121 height 12
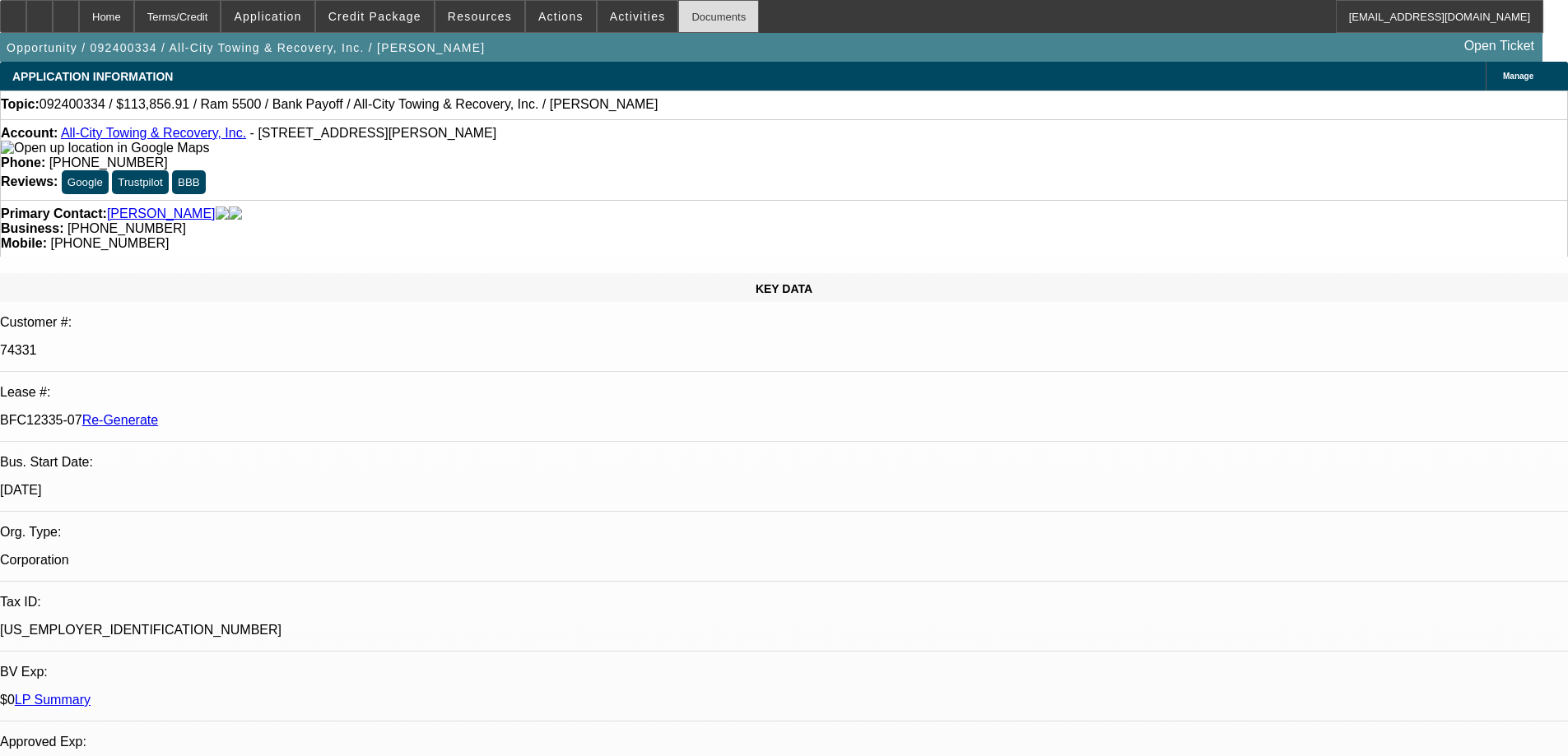
click at [690, 9] on div "Documents" at bounding box center [719, 17] width 80 height 33
click at [411, 14] on span "Credit Package" at bounding box center [375, 16] width 93 height 13
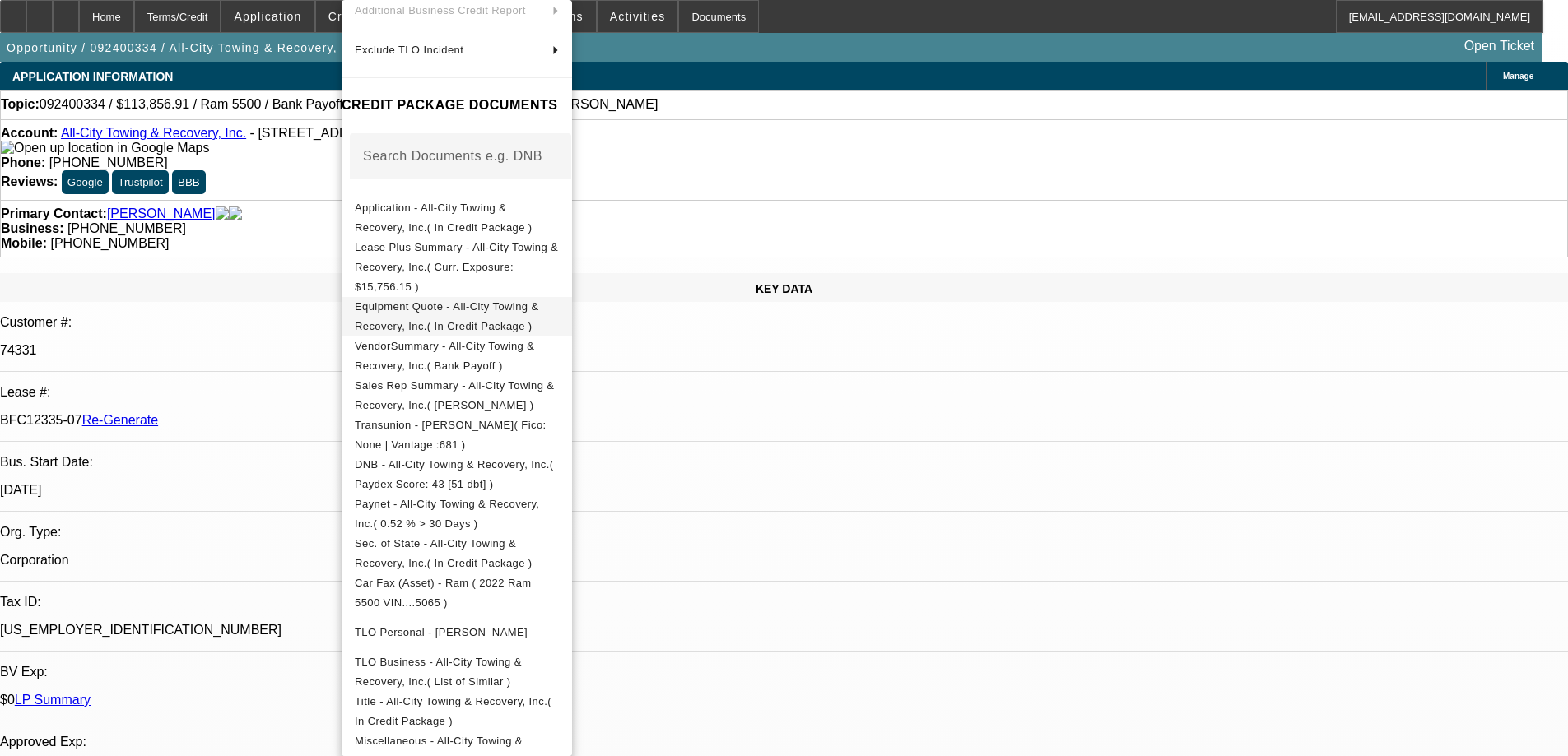
scroll to position [352, 0]
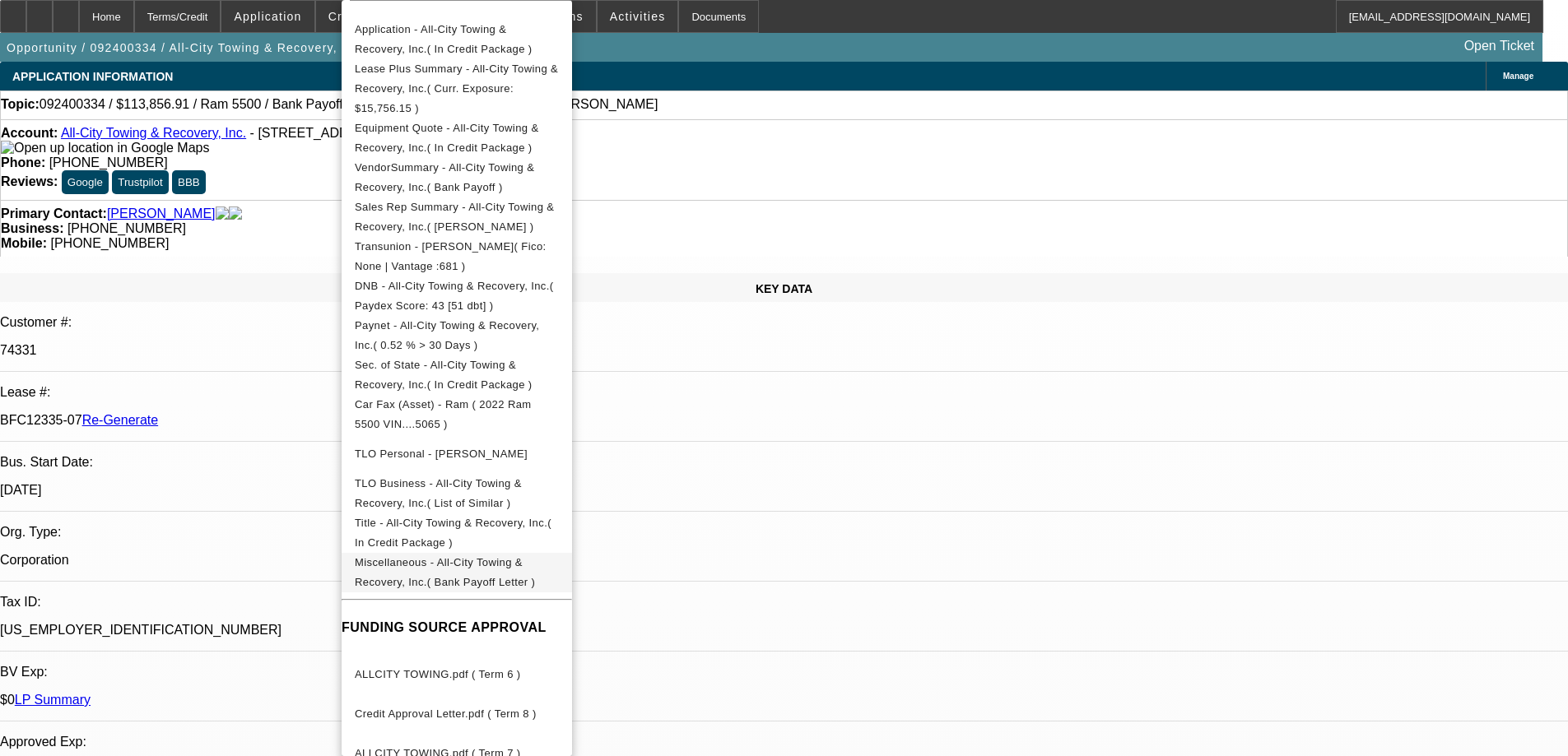
click at [450, 553] on button "Miscellaneous - All-City Towing & Recovery, Inc.( Bank Payoff Letter )" at bounding box center [457, 572] width 231 height 39
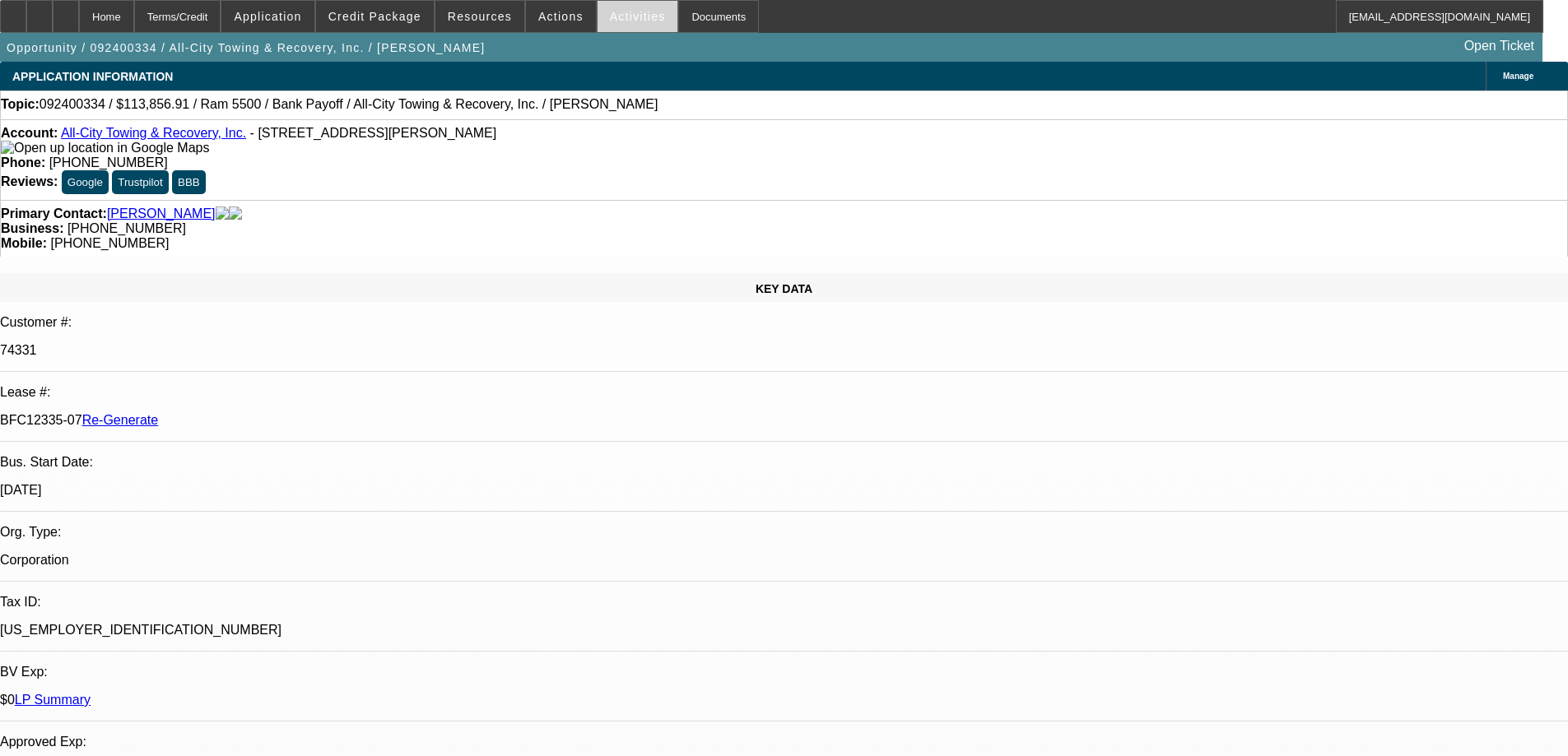
click at [599, 24] on span at bounding box center [638, 16] width 80 height 39
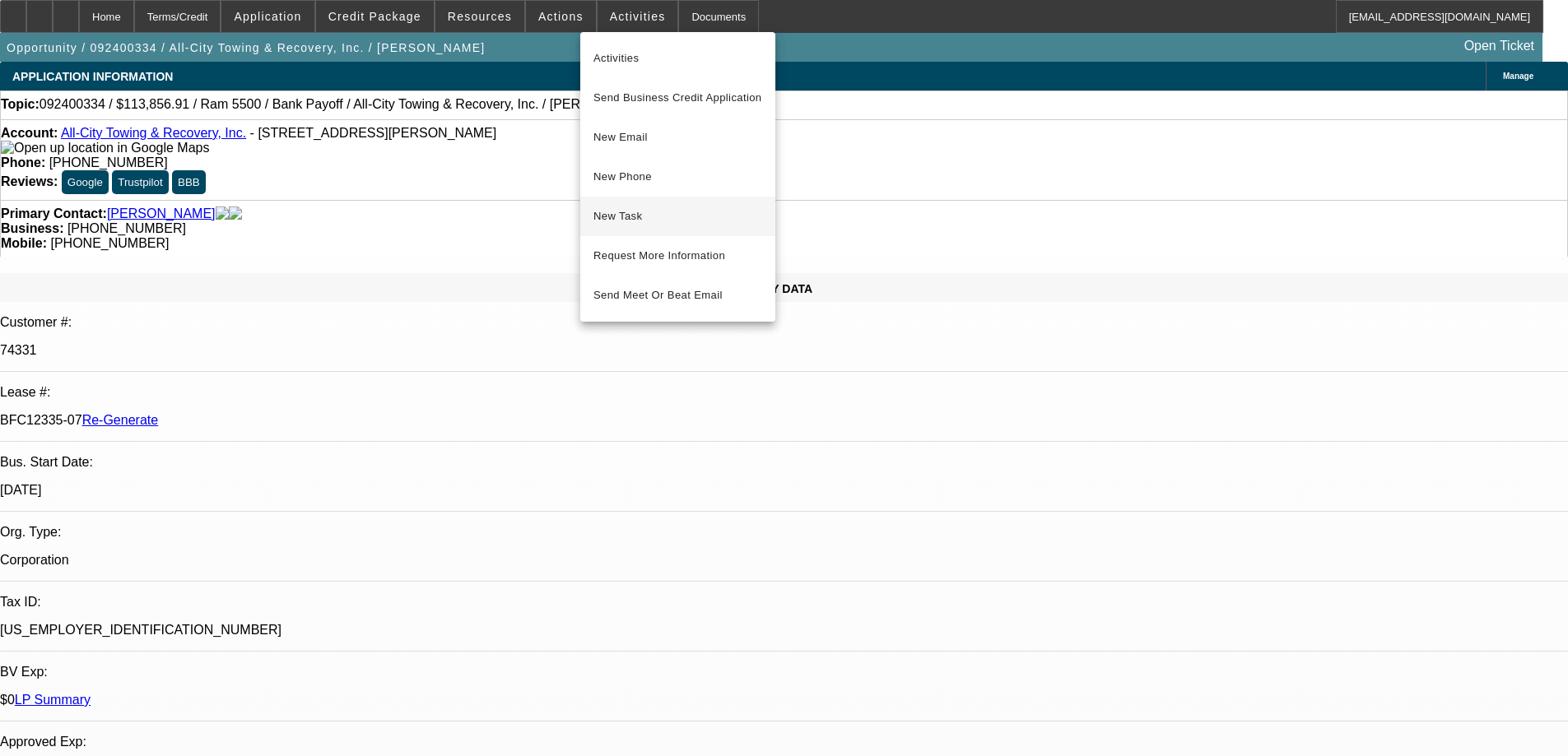
click at [632, 215] on span "New Task" at bounding box center [677, 216] width 169 height 20
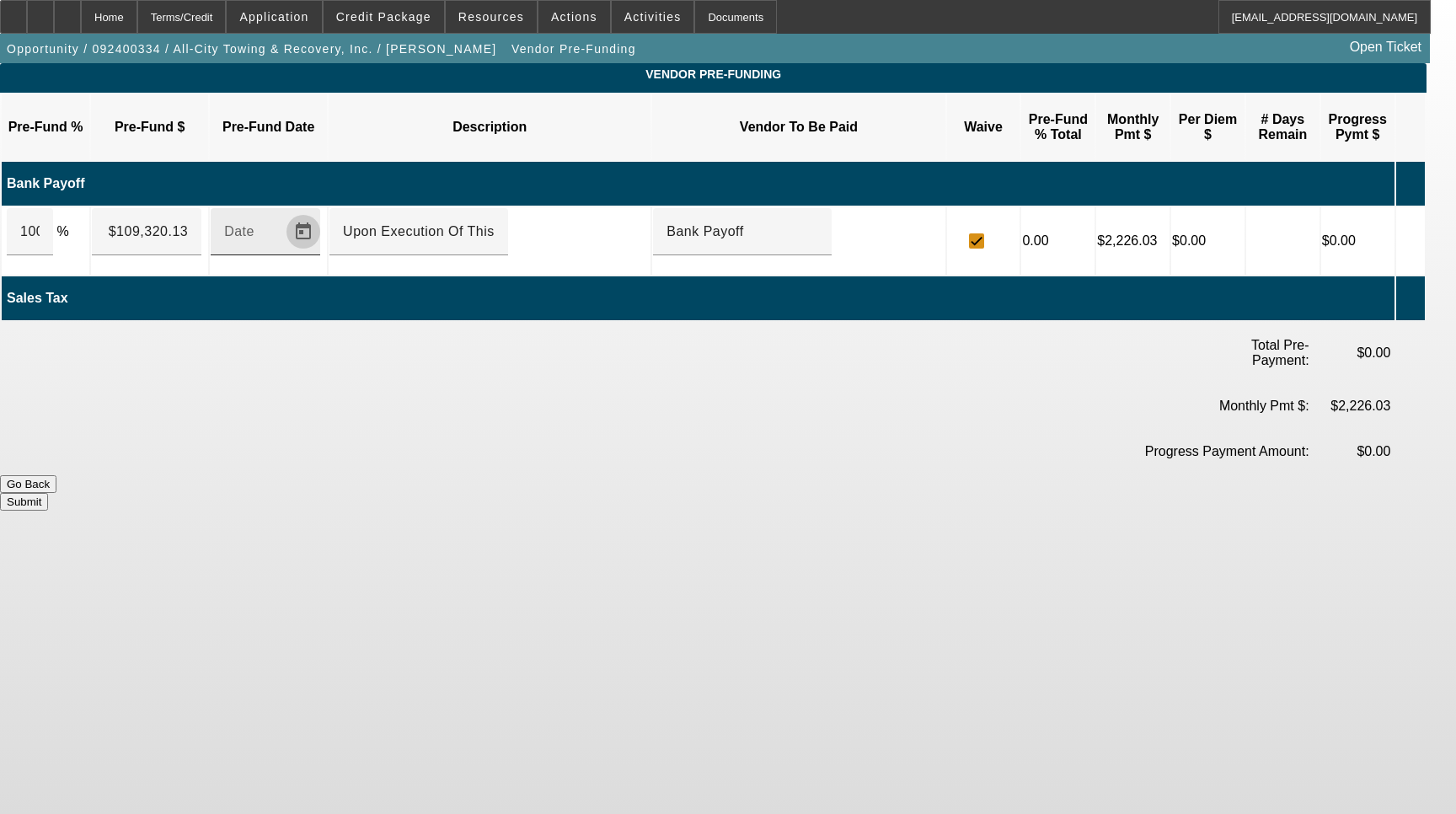
click at [324, 212] on span "Open calendar" at bounding box center [303, 232] width 40 height 40
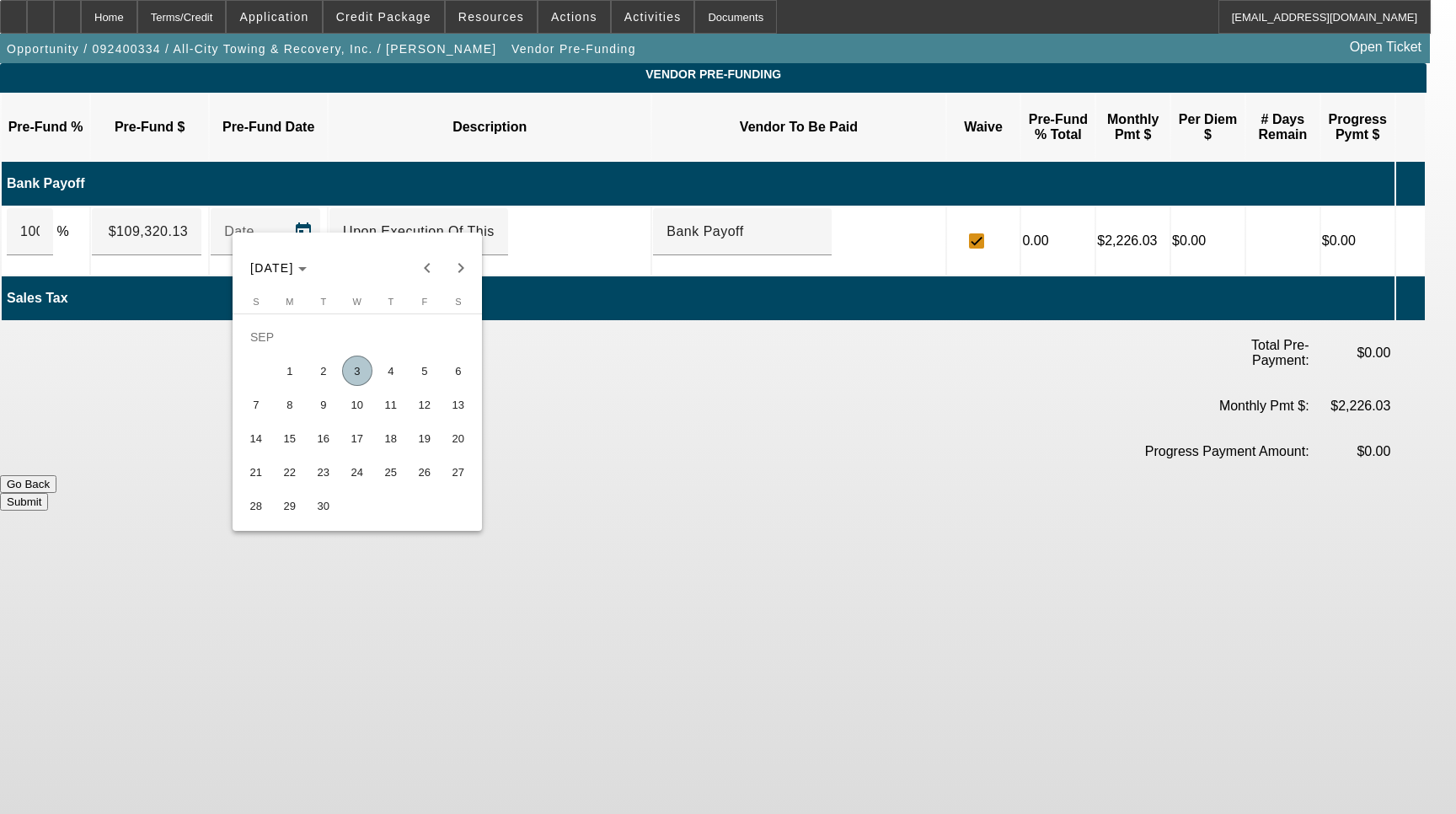
click at [359, 380] on span "3" at bounding box center [358, 371] width 30 height 30
type input "[DATE]"
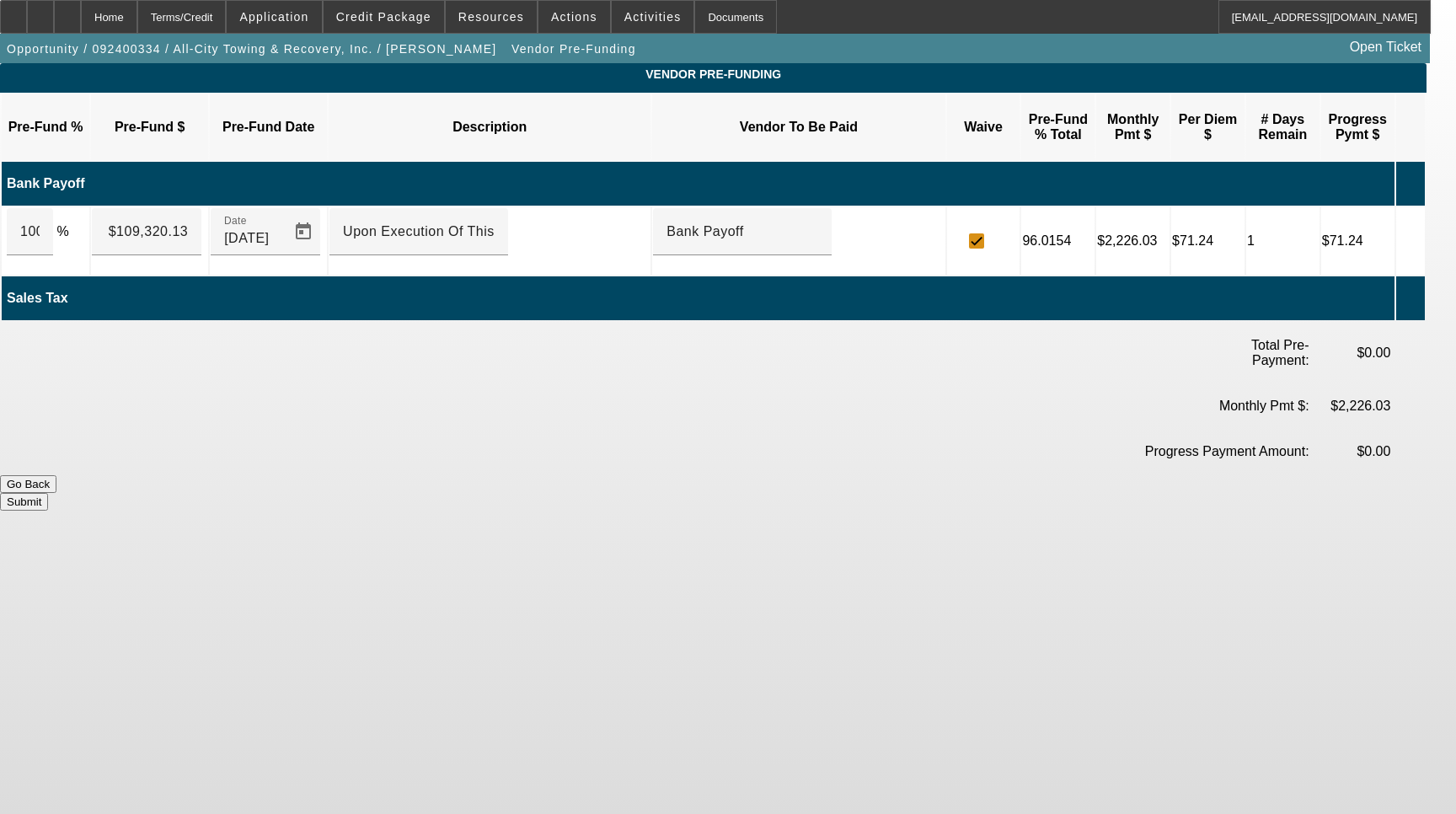
click at [48, 493] on button "Submit" at bounding box center [24, 502] width 48 height 18
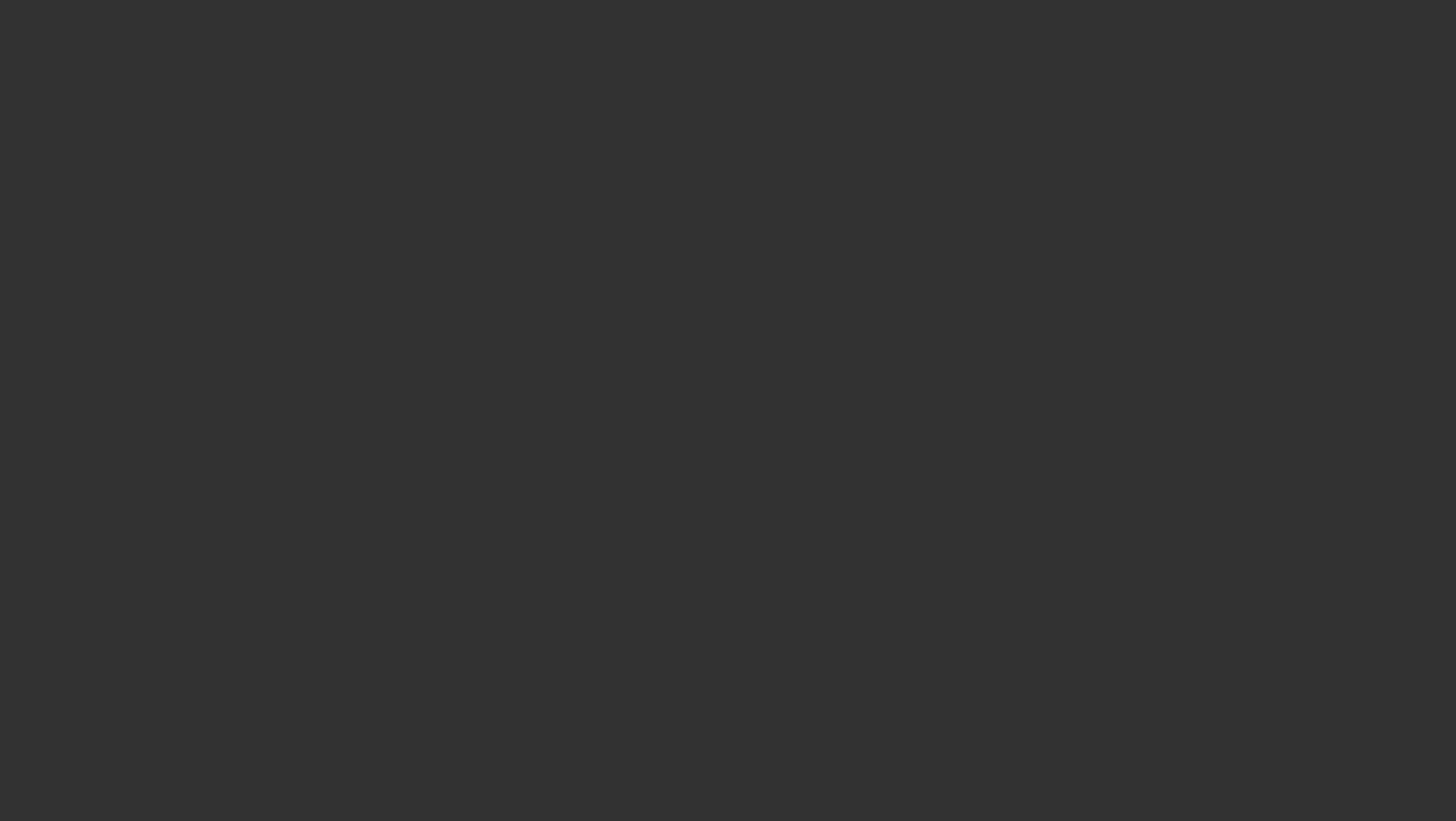
select select "4"
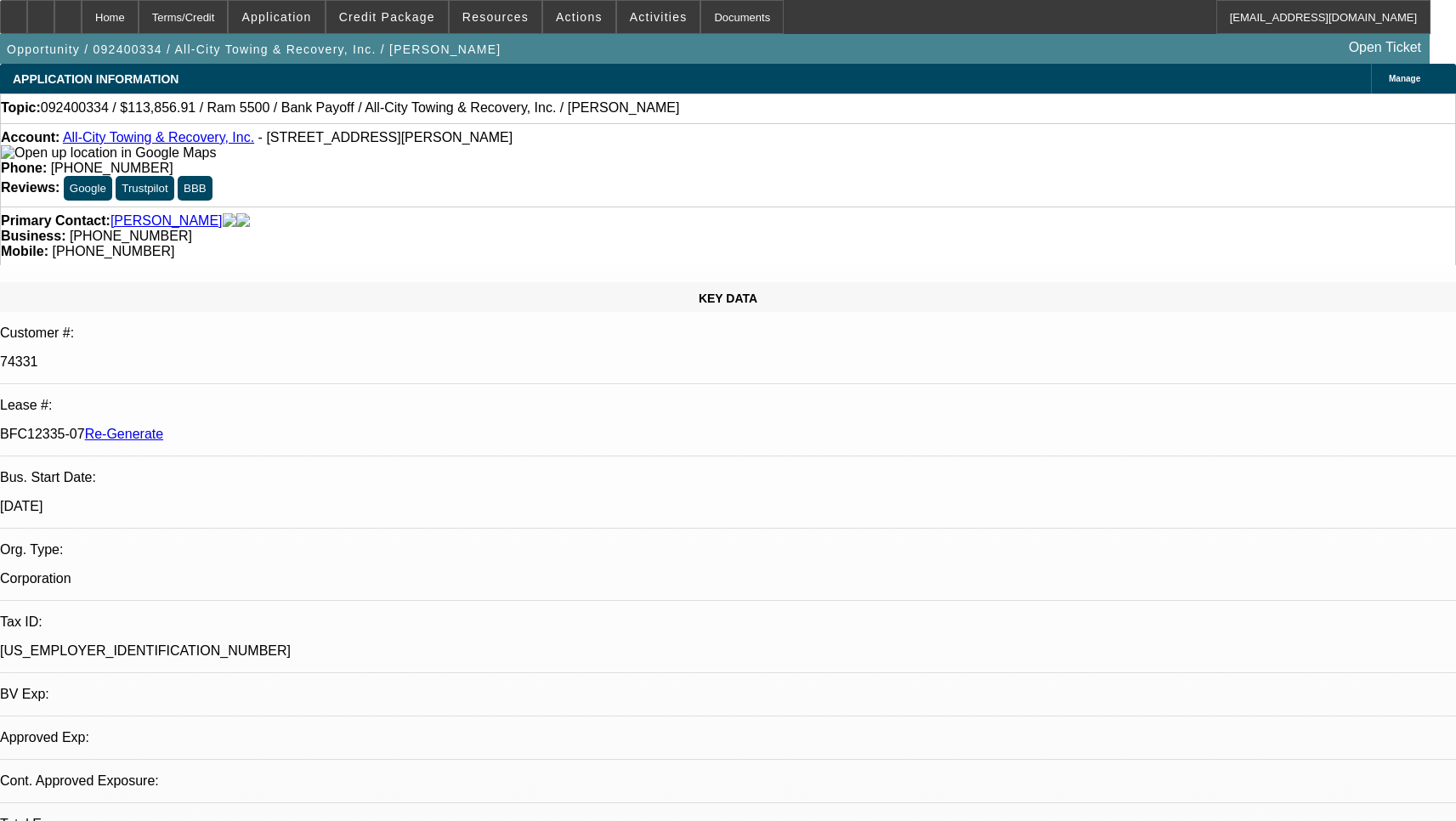
select select "0"
select select "1"
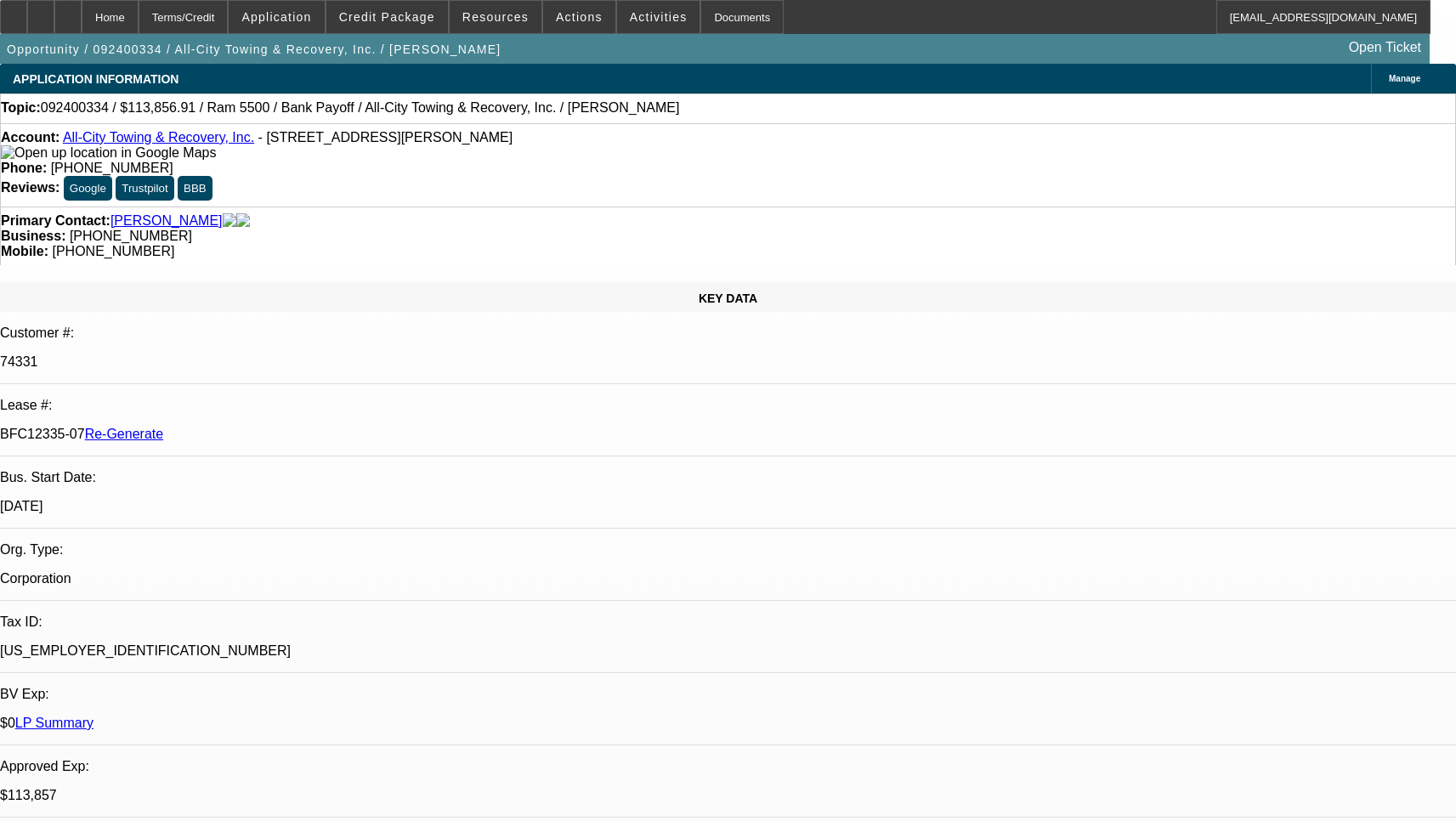
select select "6"
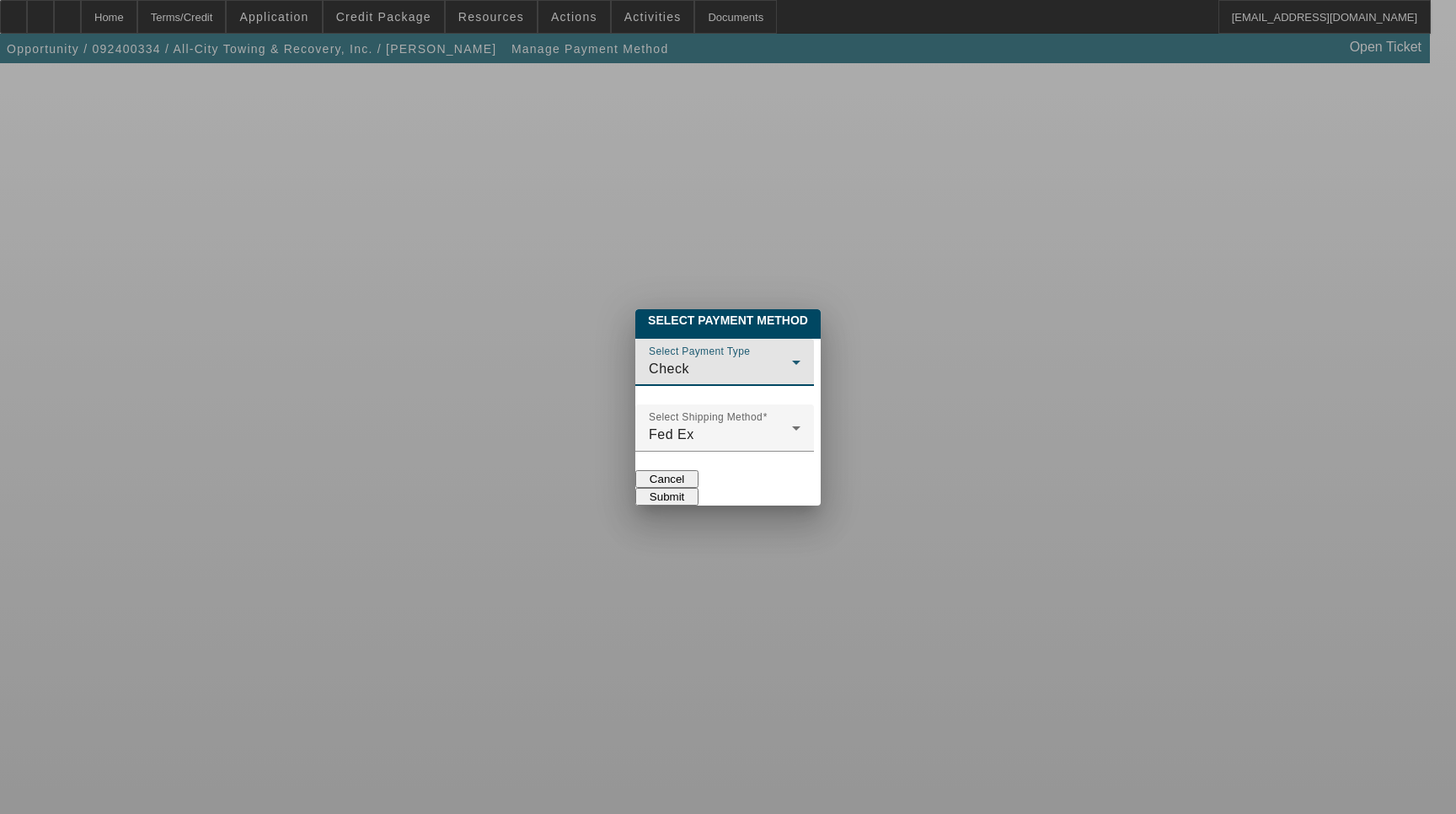
click at [671, 359] on div "Check" at bounding box center [721, 369] width 143 height 21
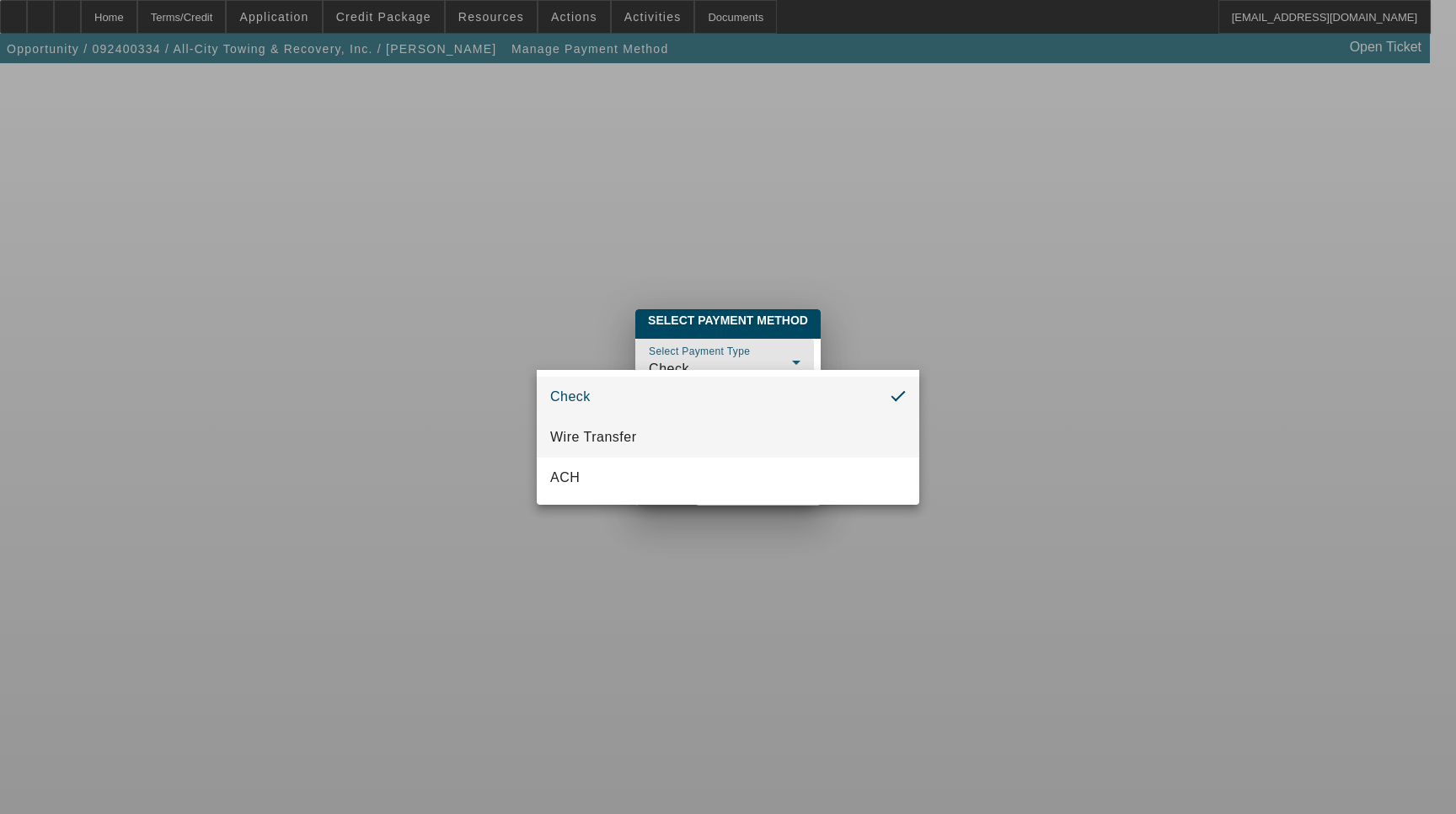
click at [661, 428] on mat-option "Wire Transfer" at bounding box center [728, 437] width 383 height 40
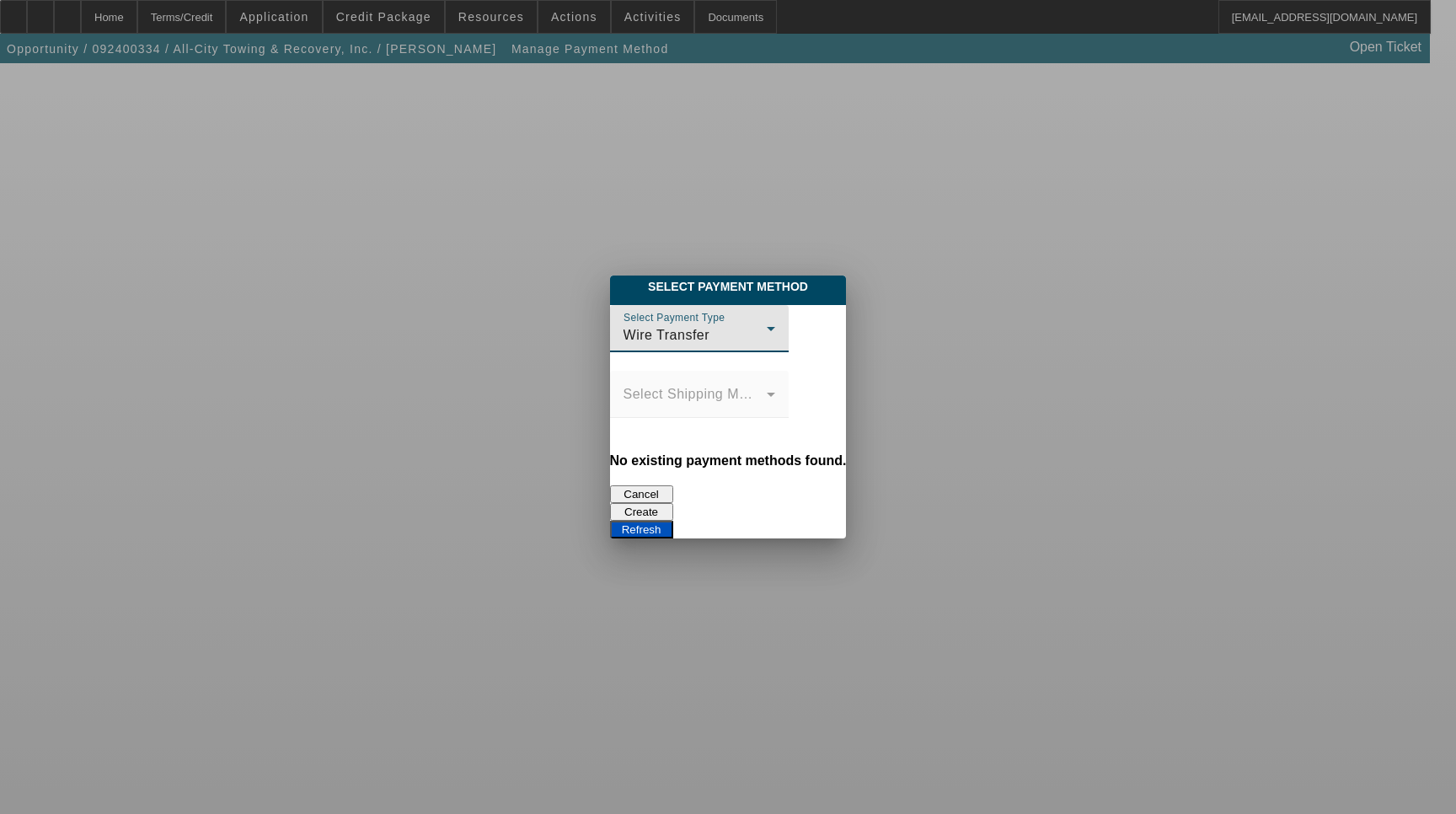
click at [668, 409] on mat-form-field "Select Shipping Method" at bounding box center [699, 404] width 179 height 66
click at [673, 521] on button "Refresh" at bounding box center [641, 530] width 63 height 18
click at [673, 504] on button "Create" at bounding box center [641, 513] width 63 height 18
click at [673, 521] on button "Refresh" at bounding box center [641, 530] width 63 height 18
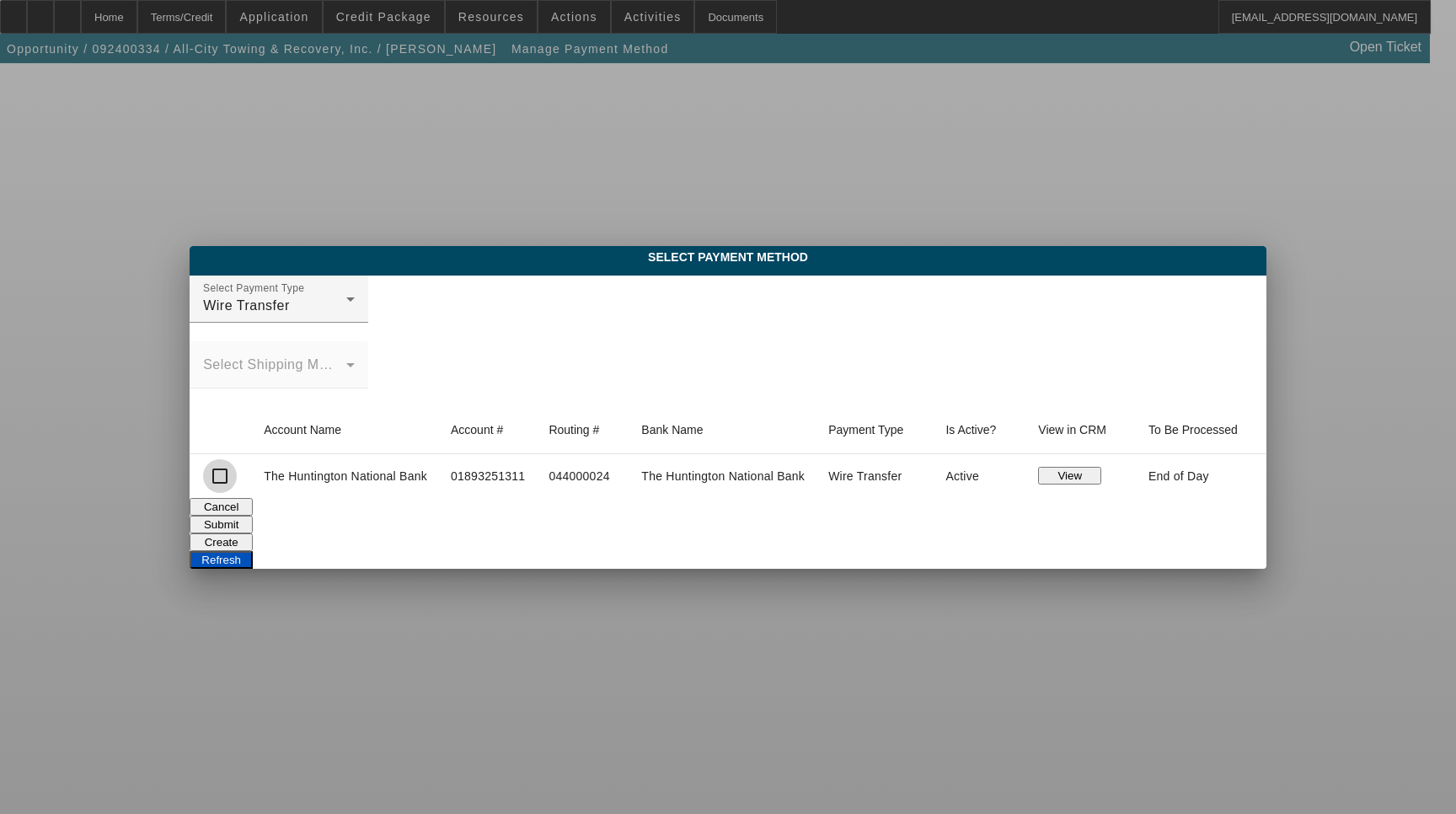
click at [223, 481] on input "checkbox" at bounding box center [220, 477] width 34 height 34
checkbox input "true"
click at [253, 529] on button "Submit" at bounding box center [221, 525] width 63 height 18
